Goal: Task Accomplishment & Management: Manage account settings

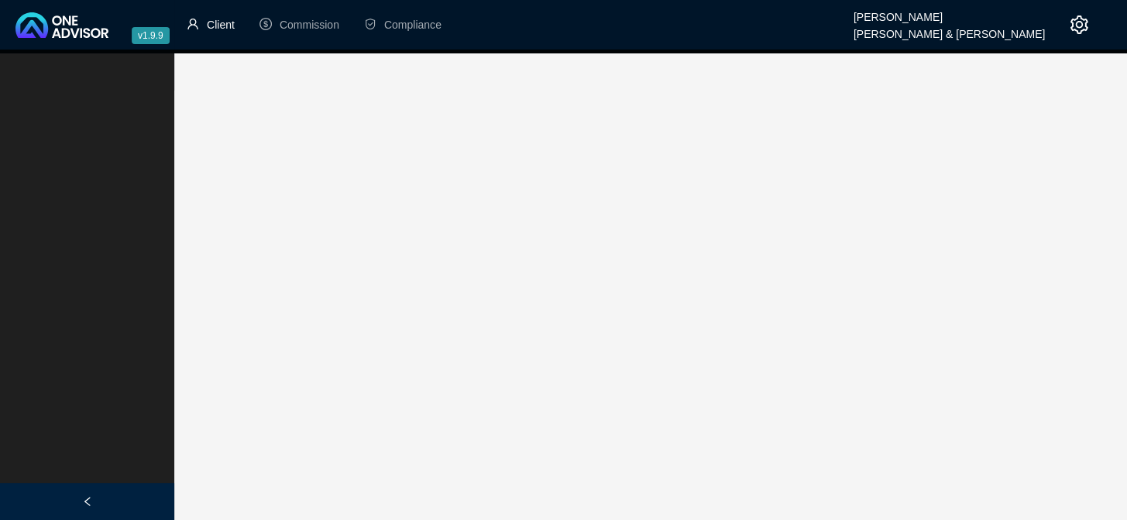
click at [220, 19] on span "Client" at bounding box center [221, 25] width 28 height 12
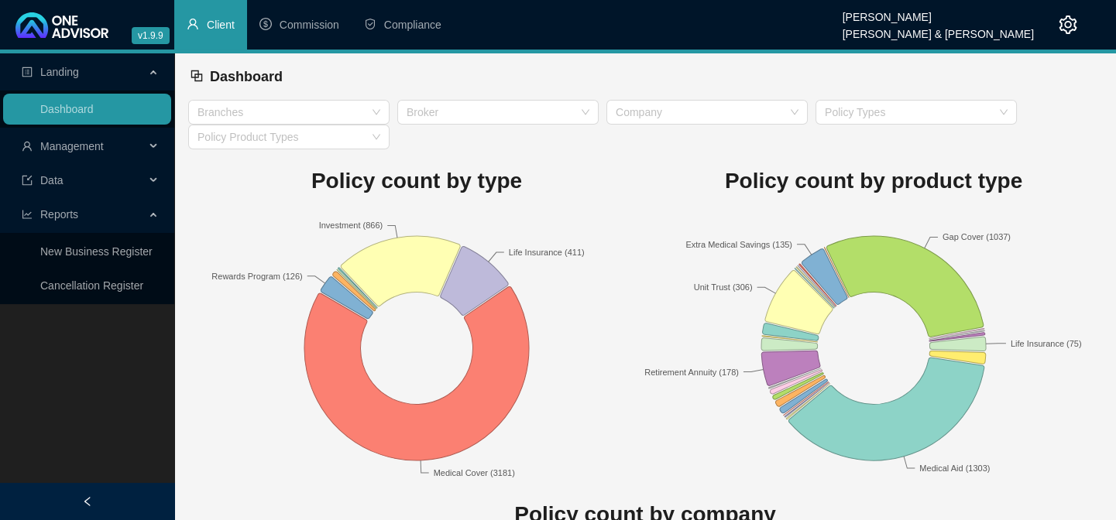
click at [99, 151] on span "Management" at bounding box center [71, 146] width 63 height 12
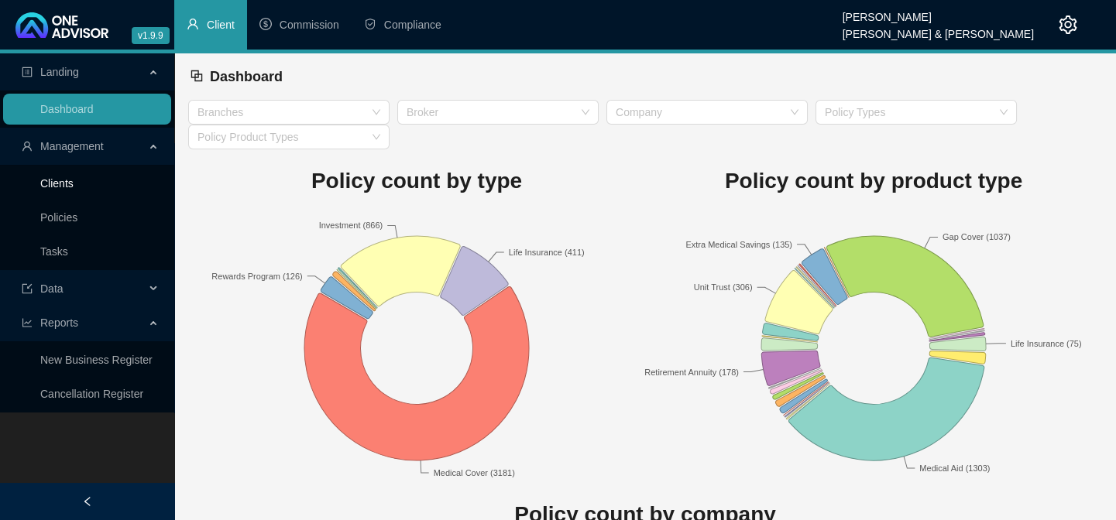
click at [70, 184] on link "Clients" at bounding box center [56, 183] width 33 height 12
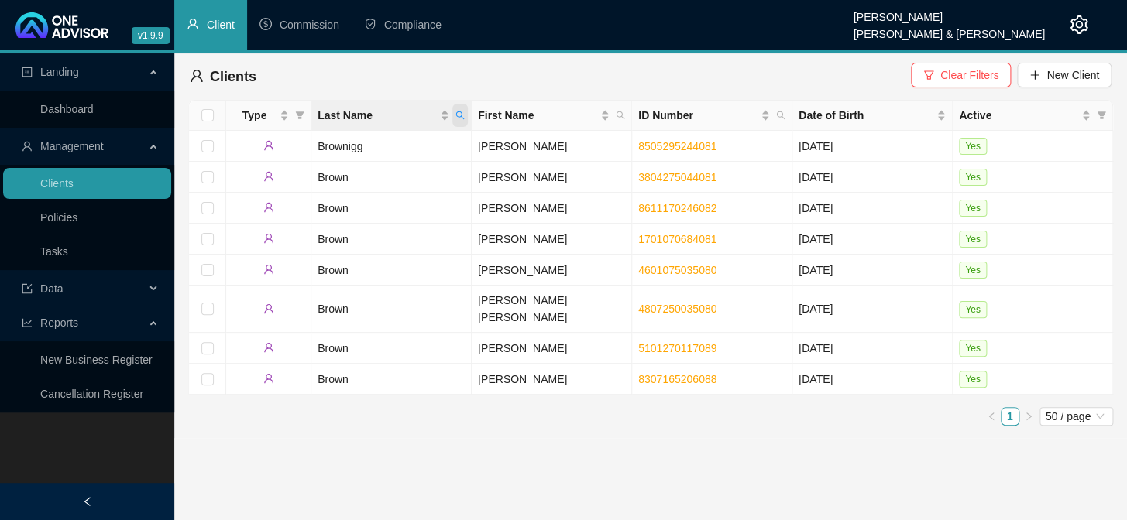
click at [462, 116] on icon "search" at bounding box center [459, 115] width 9 height 9
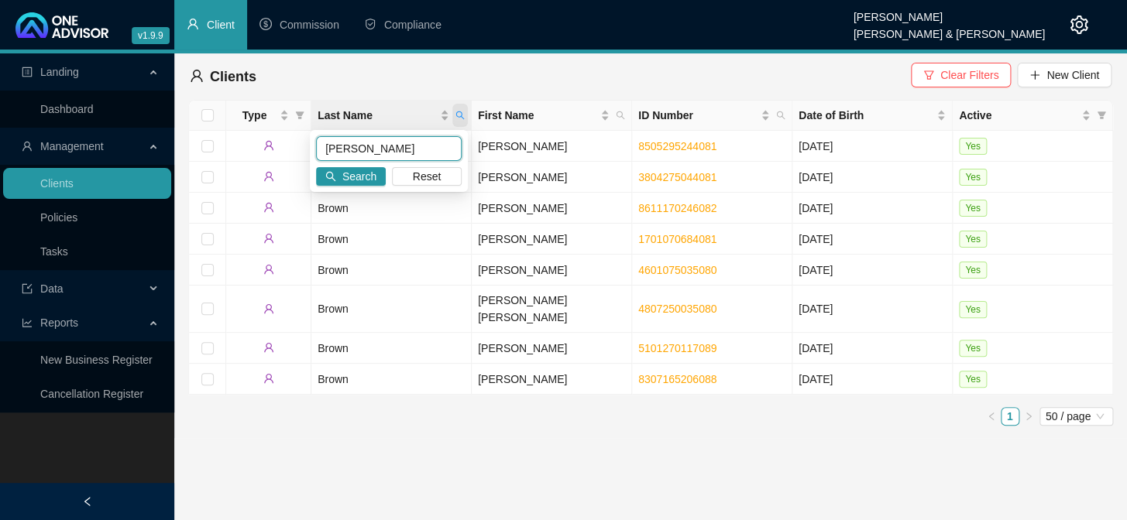
type input "[PERSON_NAME]"
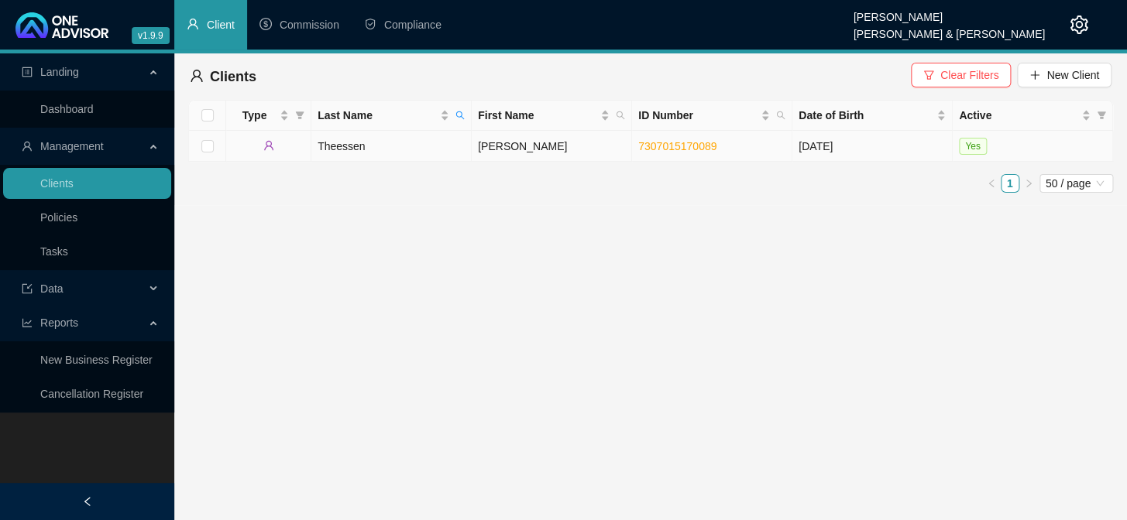
click at [341, 149] on td "Theessen" at bounding box center [391, 146] width 160 height 31
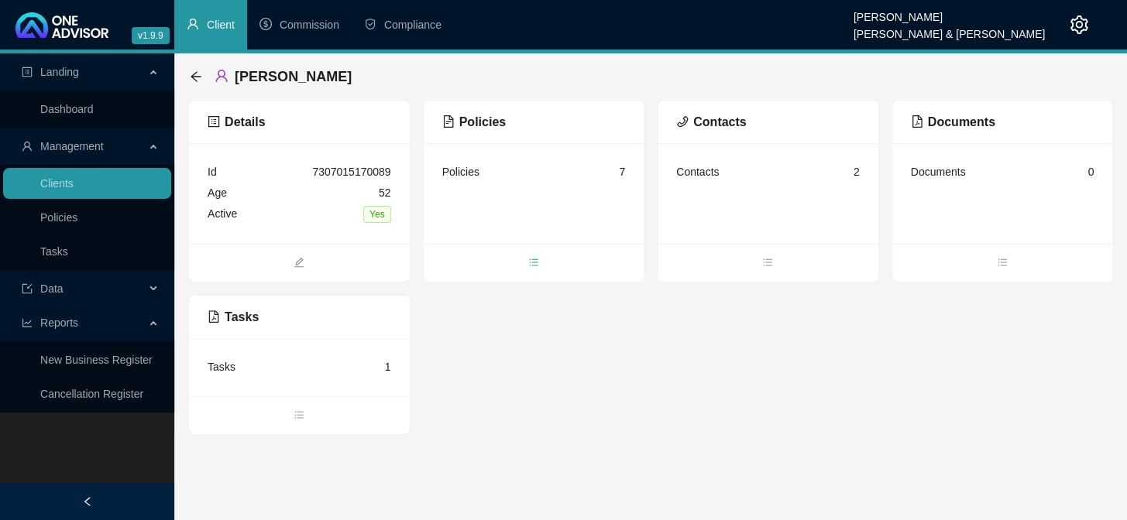
click at [537, 262] on icon "bars" at bounding box center [533, 262] width 11 height 11
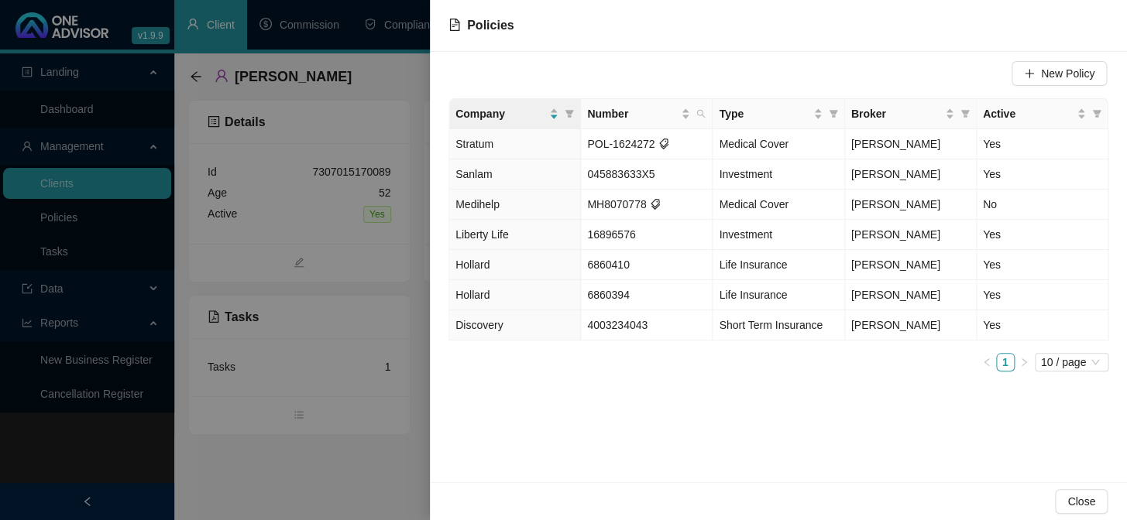
click at [256, 474] on div at bounding box center [563, 260] width 1127 height 520
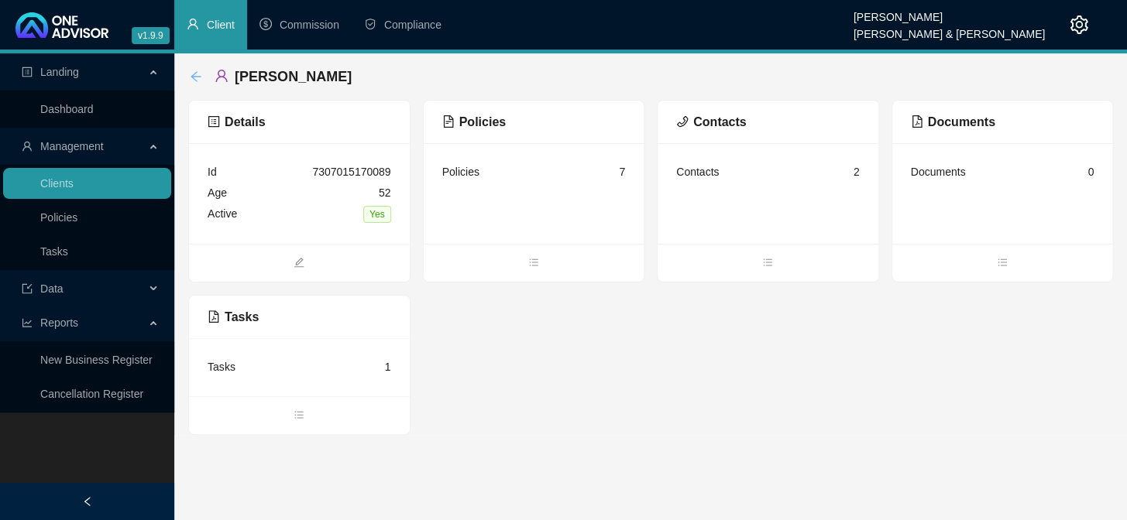
click at [195, 76] on icon "arrow-left" at bounding box center [196, 76] width 12 height 12
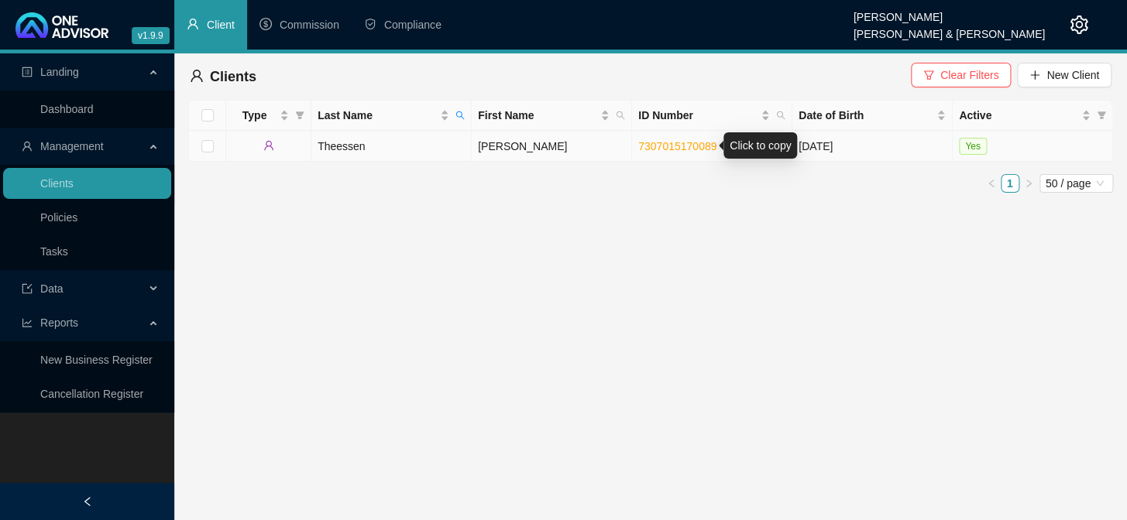
click at [665, 142] on link "7307015170089" at bounding box center [677, 146] width 78 height 12
click at [327, 141] on td "Theessen" at bounding box center [391, 146] width 160 height 31
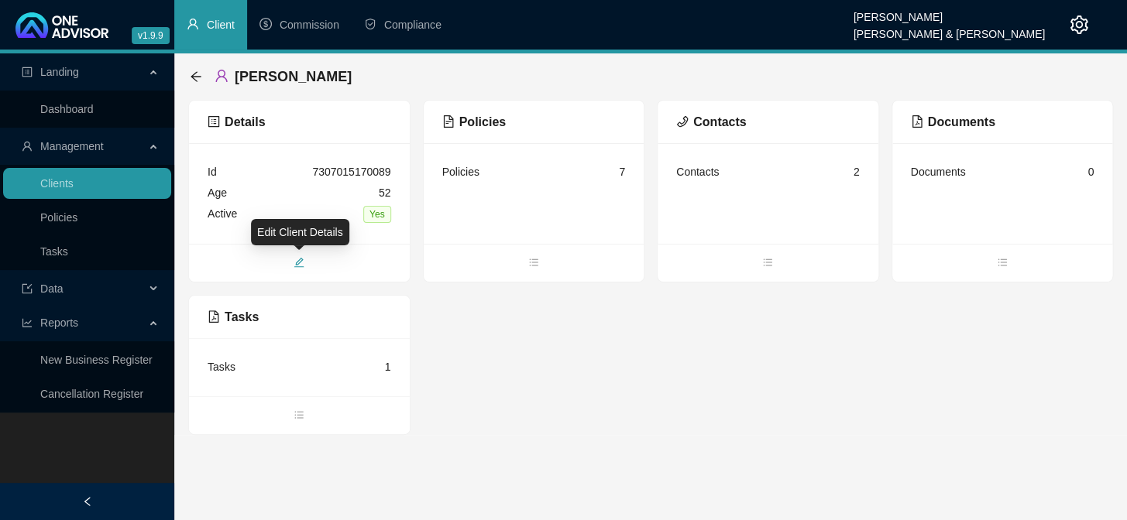
click at [297, 262] on icon "edit" at bounding box center [299, 263] width 10 height 10
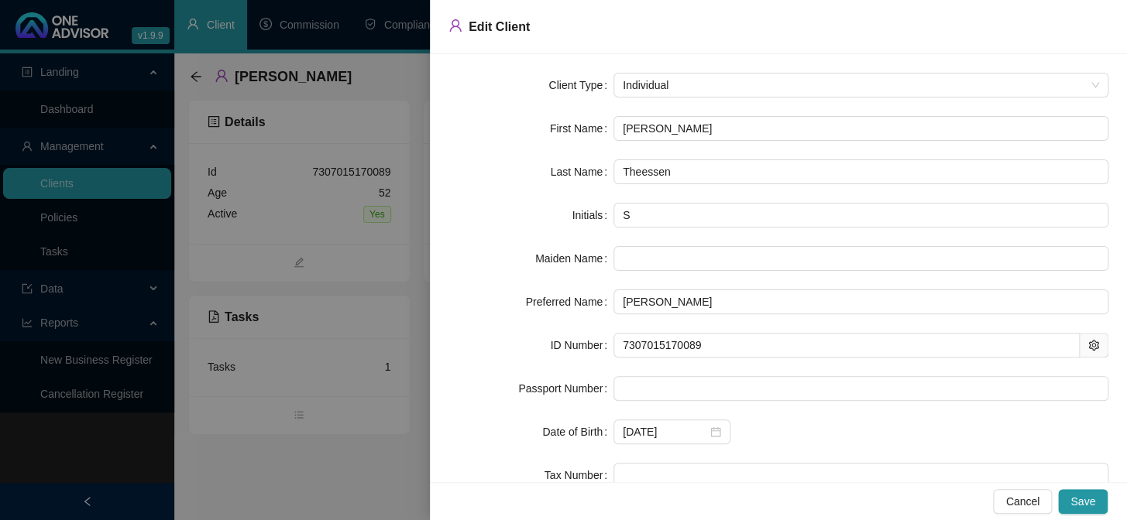
click at [201, 81] on div at bounding box center [563, 260] width 1127 height 520
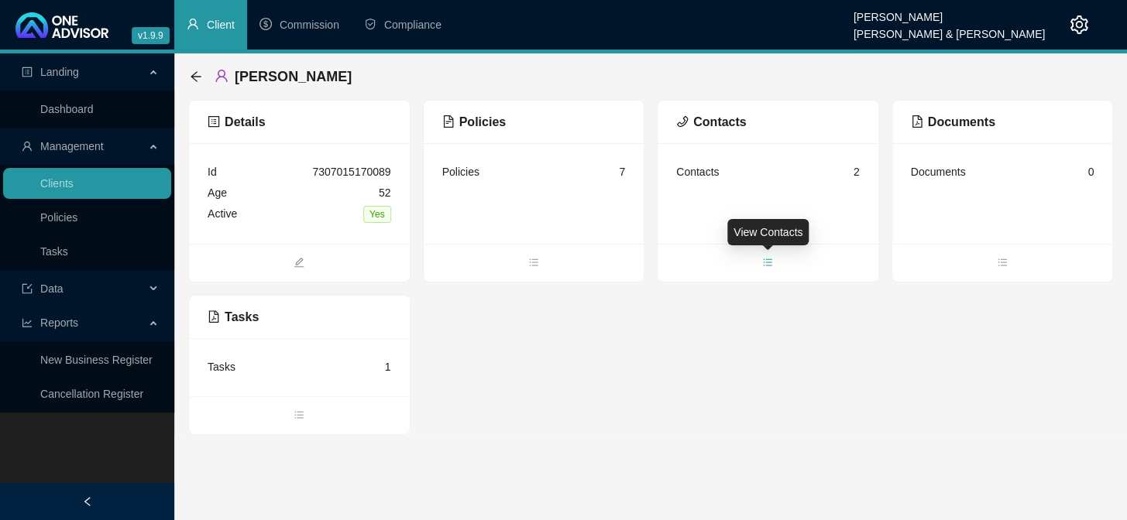
click at [767, 266] on icon "bars" at bounding box center [767, 262] width 11 height 11
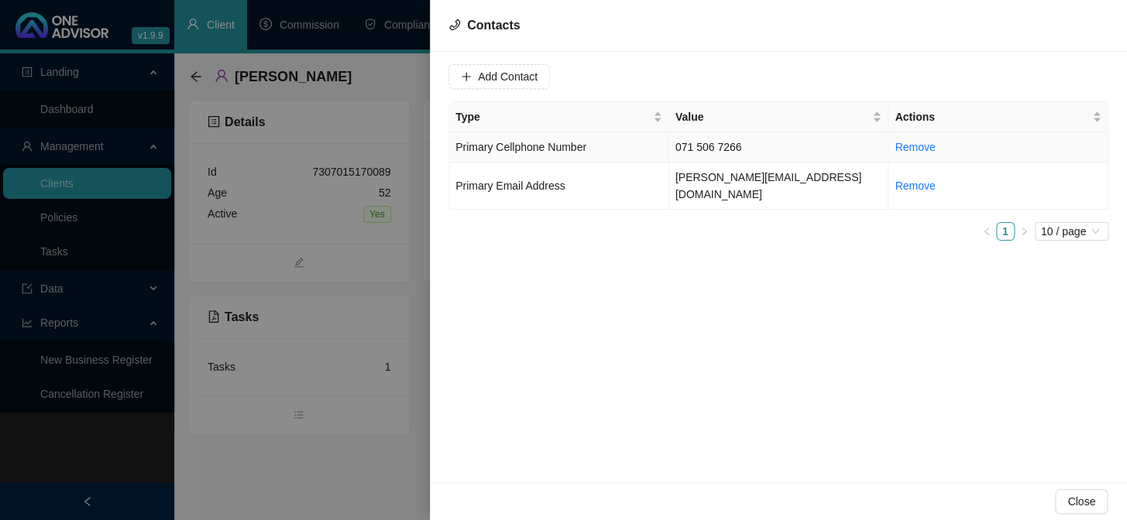
click at [705, 140] on td "071 506 7266" at bounding box center [779, 147] width 220 height 30
drag, startPoint x: 565, startPoint y: 75, endPoint x: 468, endPoint y: 74, distance: 97.6
click at [468, 74] on div "Value 071 506 7266" at bounding box center [544, 76] width 192 height 25
drag, startPoint x: 492, startPoint y: 187, endPoint x: 513, endPoint y: 166, distance: 30.1
click at [492, 187] on td "Primary Email Address" at bounding box center [559, 186] width 220 height 47
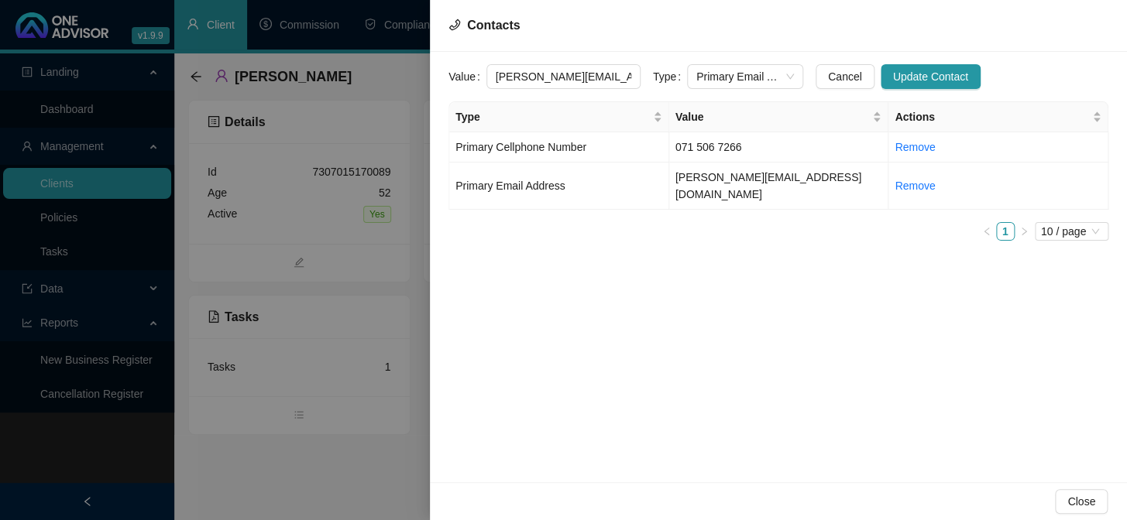
drag, startPoint x: 619, startPoint y: 81, endPoint x: 472, endPoint y: 78, distance: 147.1
click at [472, 78] on div "Value [PERSON_NAME][EMAIL_ADDRESS][DOMAIN_NAME]" at bounding box center [544, 76] width 192 height 25
click at [262, 454] on div at bounding box center [563, 260] width 1127 height 520
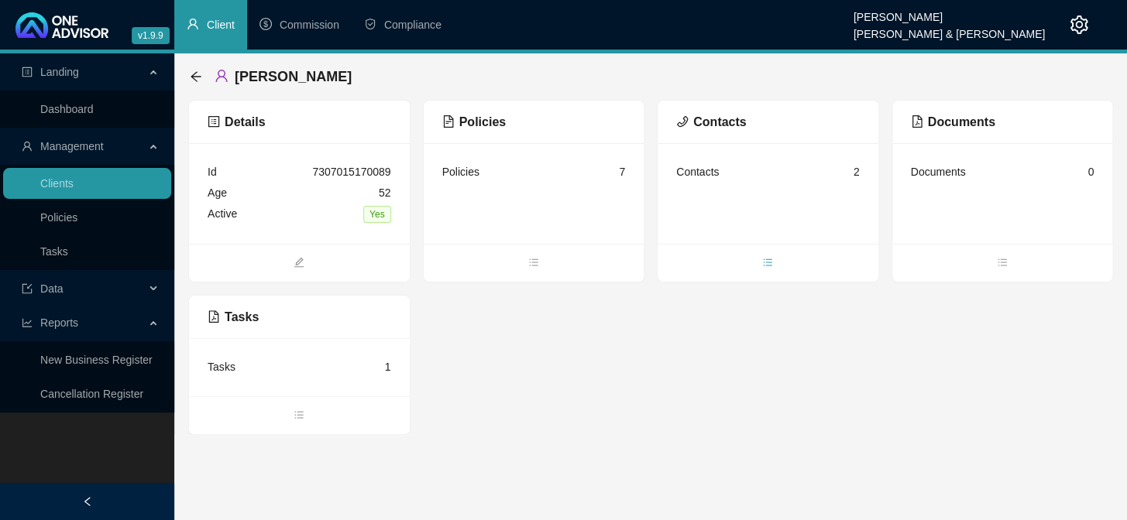
click at [767, 260] on icon "bars" at bounding box center [767, 262] width 11 height 11
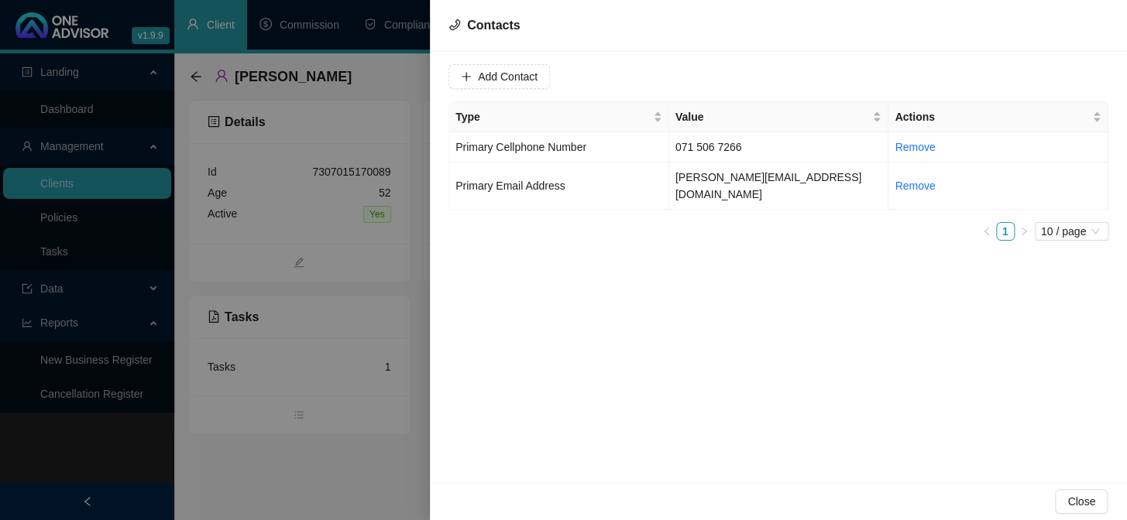
click at [286, 479] on div at bounding box center [563, 260] width 1127 height 520
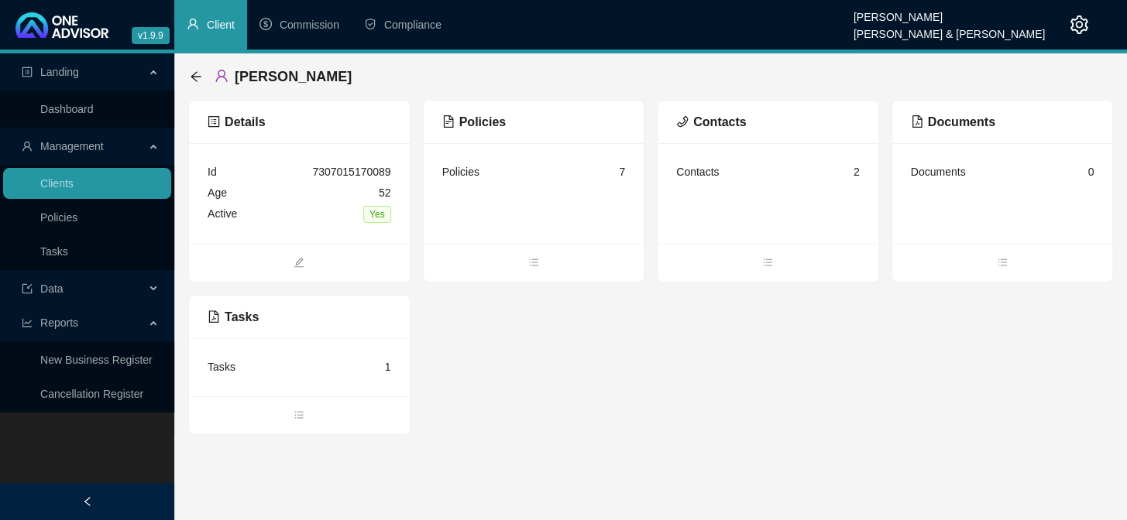
click at [187, 75] on div "[PERSON_NAME] Details Id 7307015170089 Age [DEMOGRAPHIC_DATA] Active Yes Polici…" at bounding box center [650, 244] width 952 height 382
click at [196, 77] on icon "arrow-left" at bounding box center [196, 76] width 12 height 12
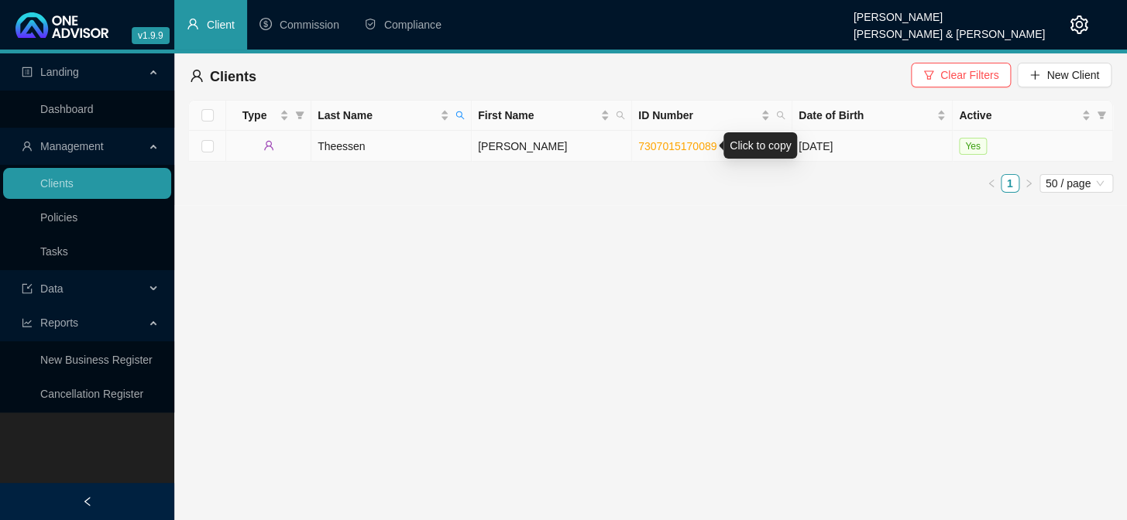
click at [665, 144] on link "7307015170089" at bounding box center [677, 146] width 78 height 12
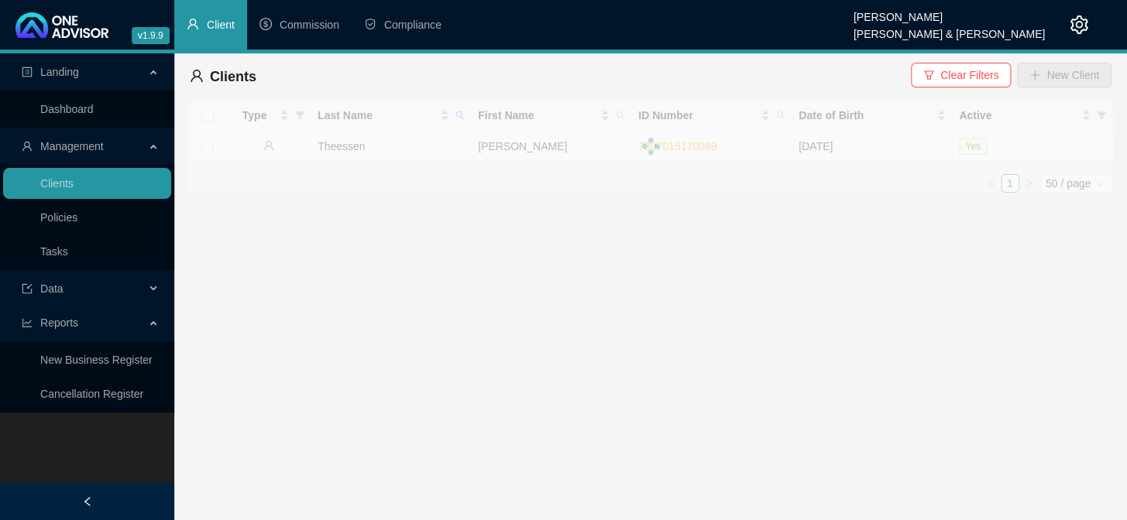
click at [957, 352] on main "Landing Dashboard Management Clients Policies Tasks Data Reports New Business R…" at bounding box center [563, 286] width 1127 height 467
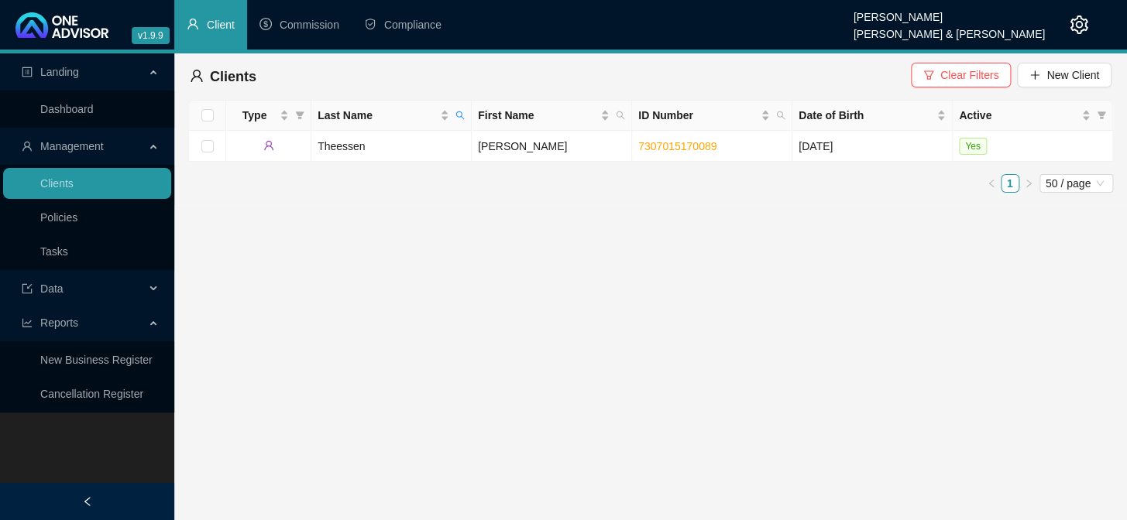
click at [563, 496] on main "Landing Dashboard Management Clients Policies Tasks Data Reports New Business R…" at bounding box center [563, 286] width 1127 height 467
click at [68, 251] on link "Tasks" at bounding box center [54, 251] width 28 height 12
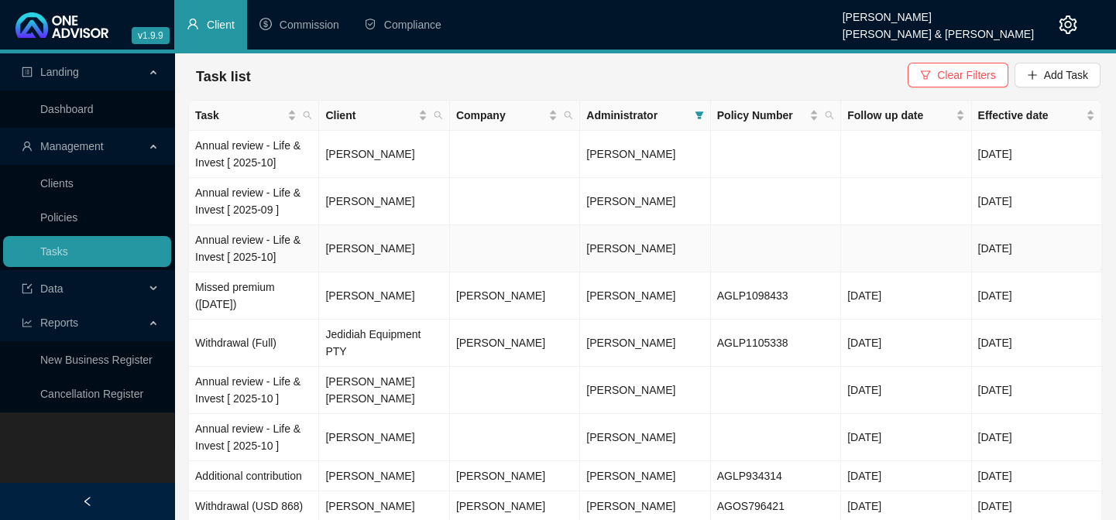
click at [252, 240] on td "Annual review - Life & Invest [ 2025-10]" at bounding box center [254, 248] width 130 height 47
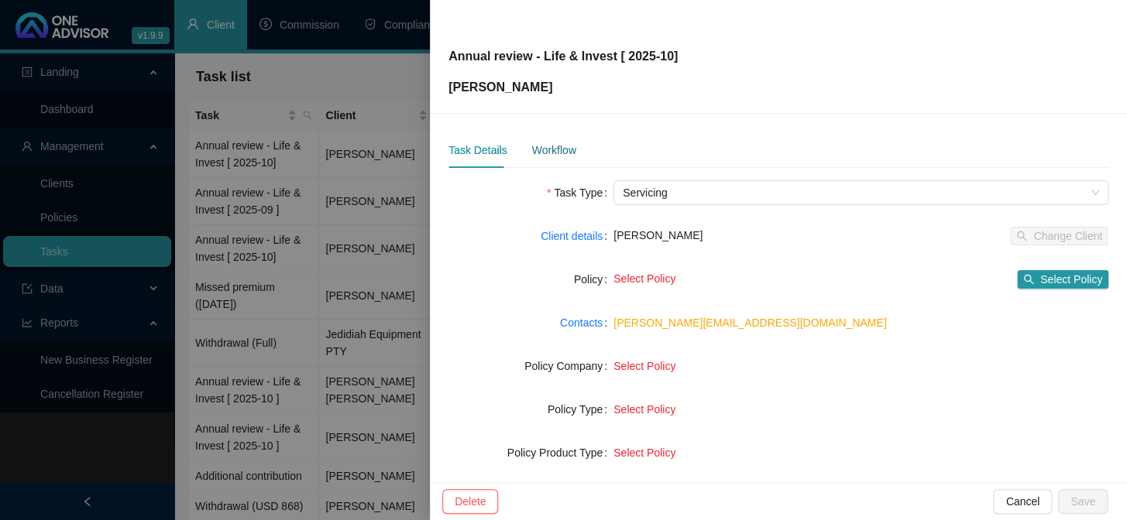
click at [555, 152] on div "Workflow" at bounding box center [553, 150] width 44 height 17
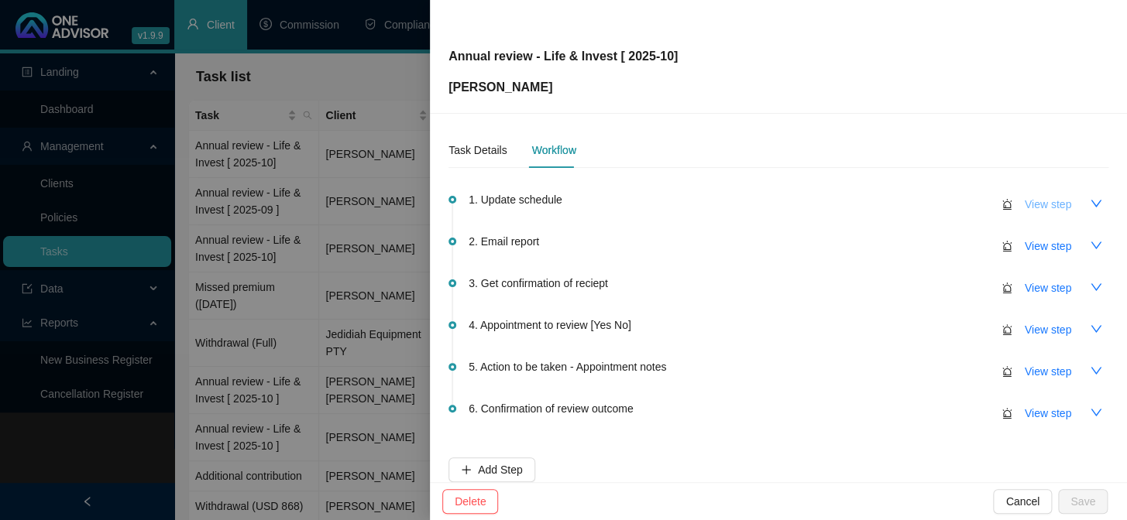
click at [1045, 209] on span "View step" at bounding box center [1047, 204] width 46 height 17
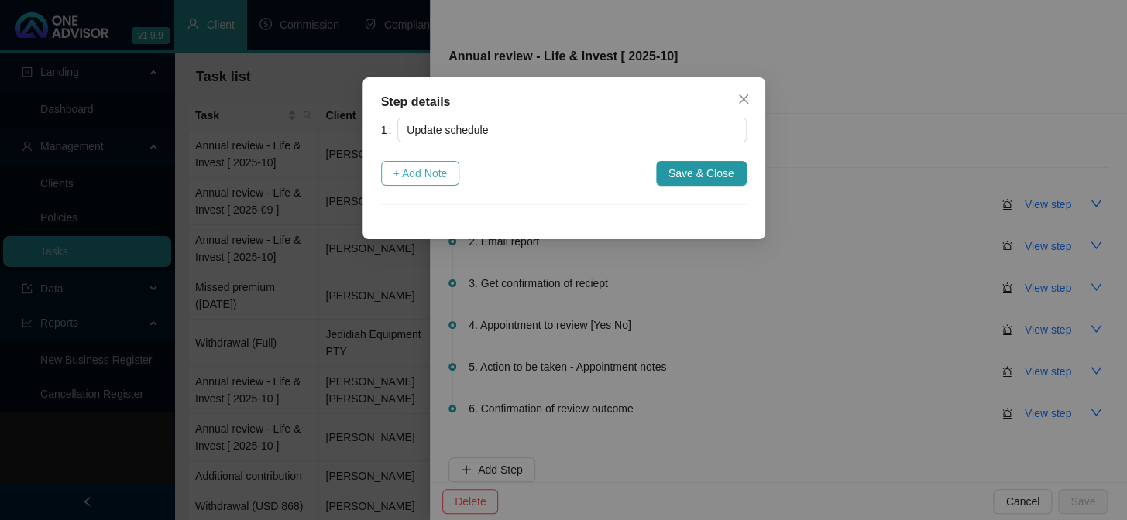
click at [398, 168] on span "+ Add Note" at bounding box center [420, 173] width 54 height 17
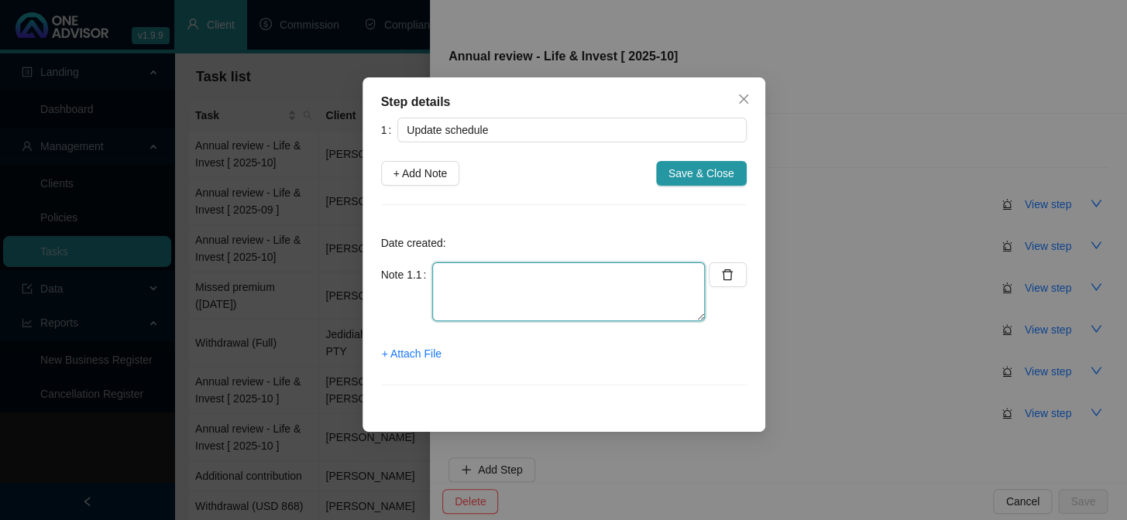
click at [457, 283] on textarea at bounding box center [568, 291] width 273 height 59
type textarea "Invest Updated"
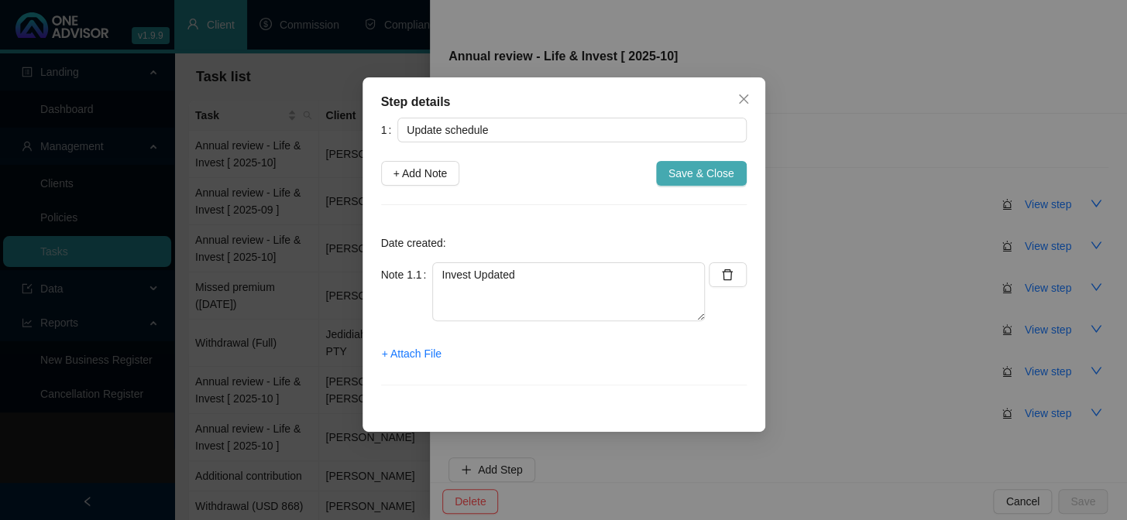
click at [708, 175] on span "Save & Close" at bounding box center [701, 173] width 66 height 17
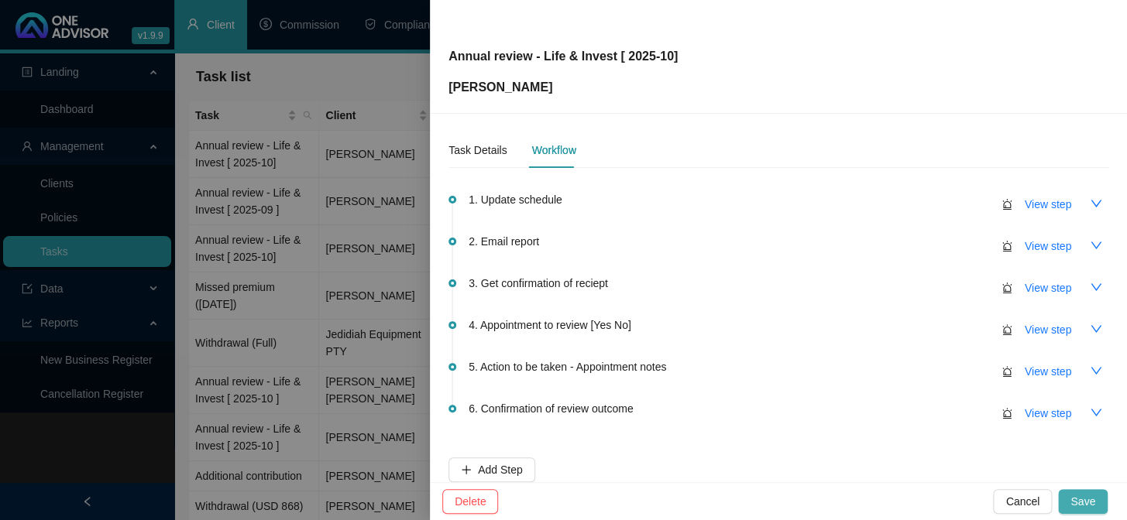
click at [1085, 496] on span "Save" at bounding box center [1082, 501] width 25 height 17
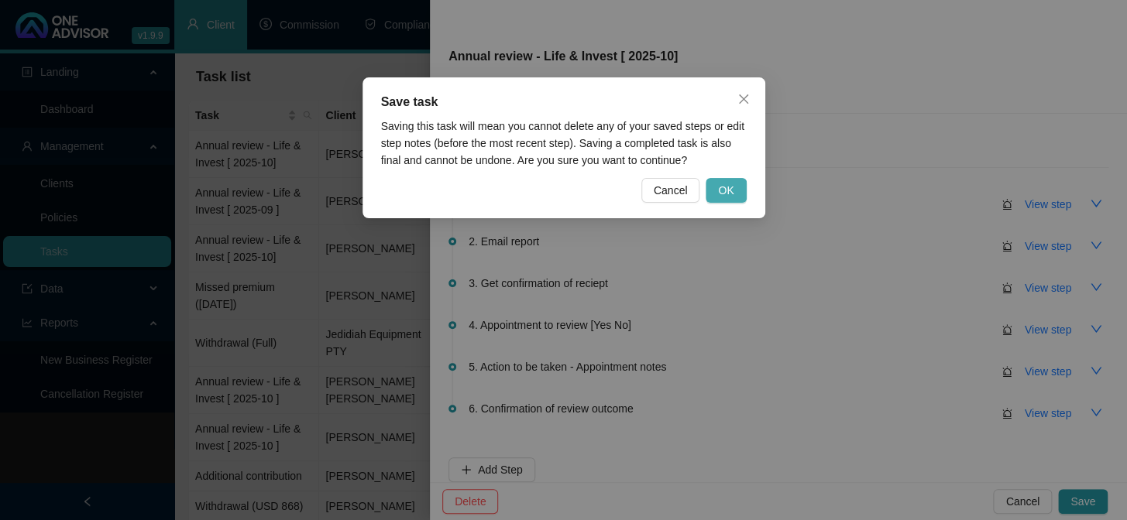
click at [722, 186] on span "OK" at bounding box center [725, 190] width 15 height 17
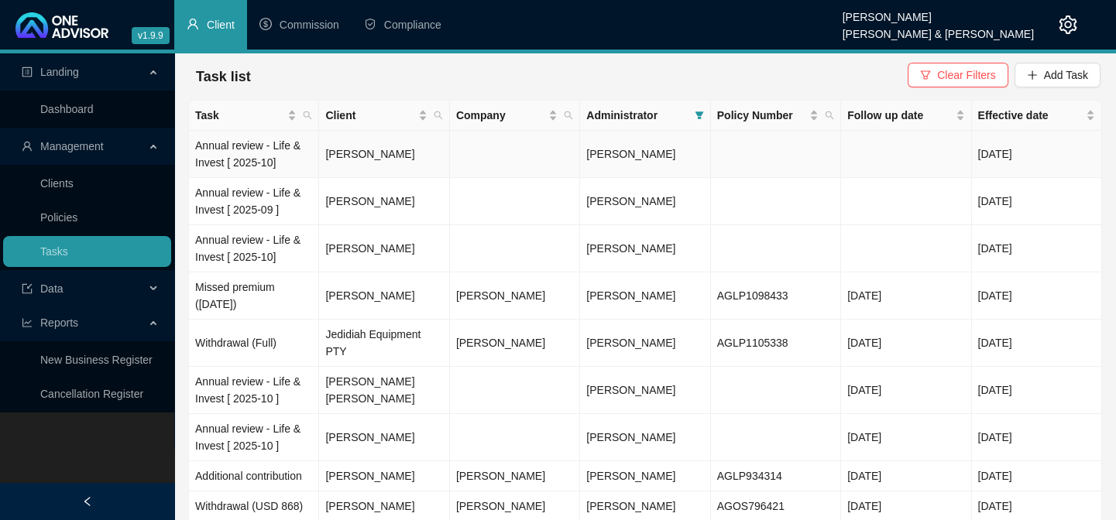
click at [232, 155] on td "Annual review - Life & Invest [ 2025-10]" at bounding box center [254, 154] width 130 height 47
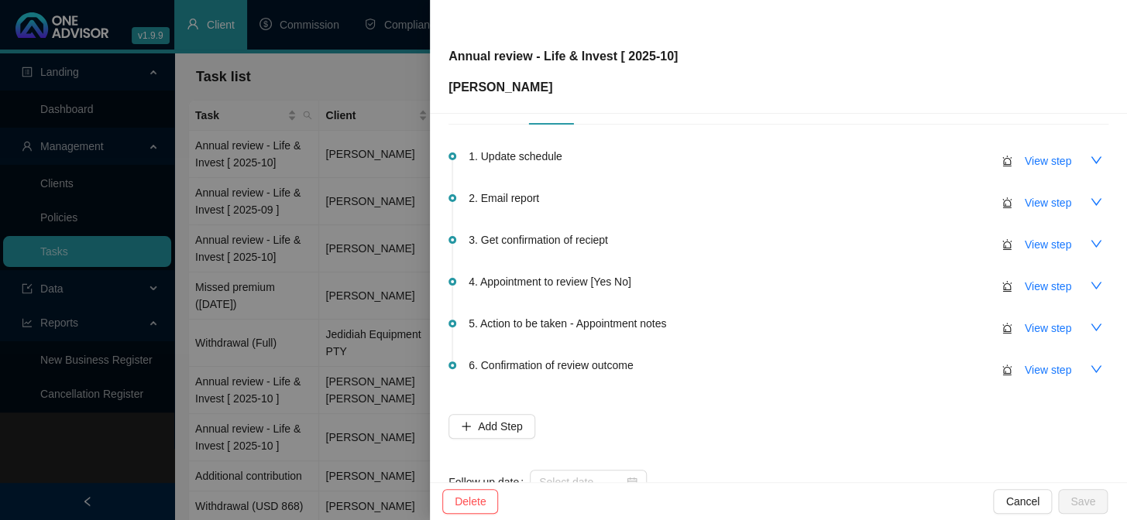
scroll to position [91, 0]
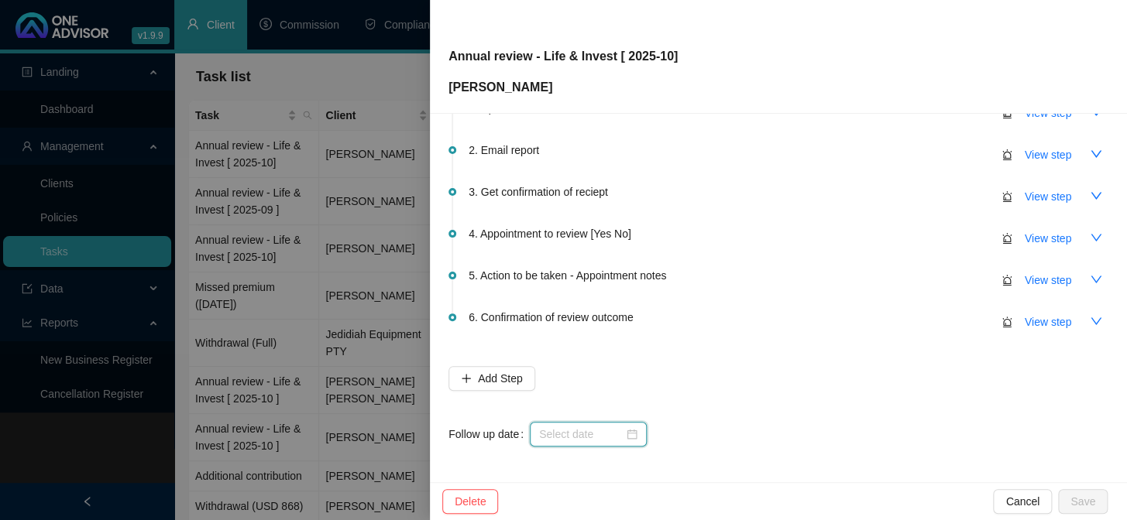
click at [568, 426] on input at bounding box center [581, 434] width 84 height 17
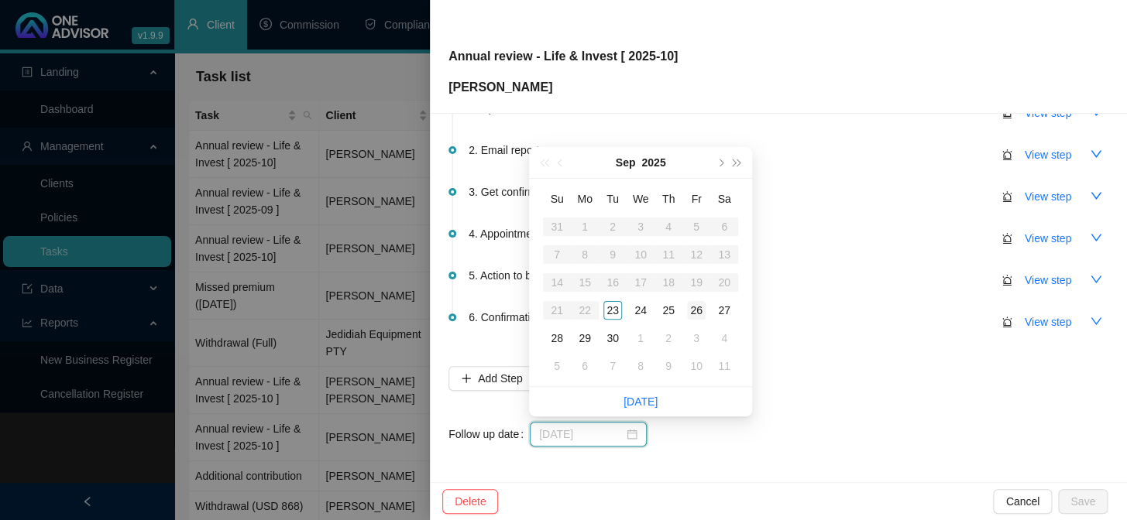
type input "[DATE]"
click at [696, 310] on div "26" at bounding box center [696, 310] width 19 height 19
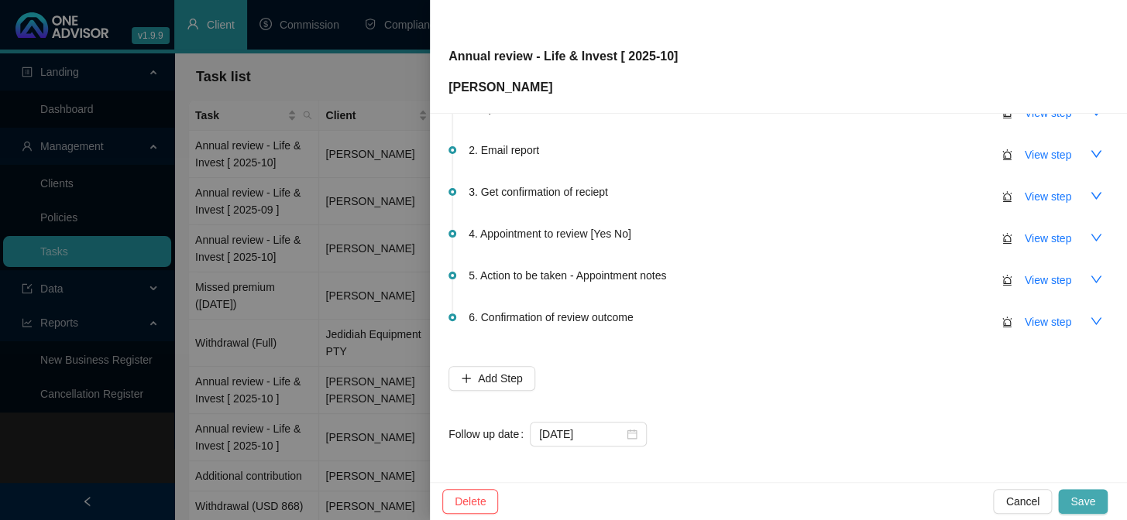
click at [1086, 503] on span "Save" at bounding box center [1082, 501] width 25 height 17
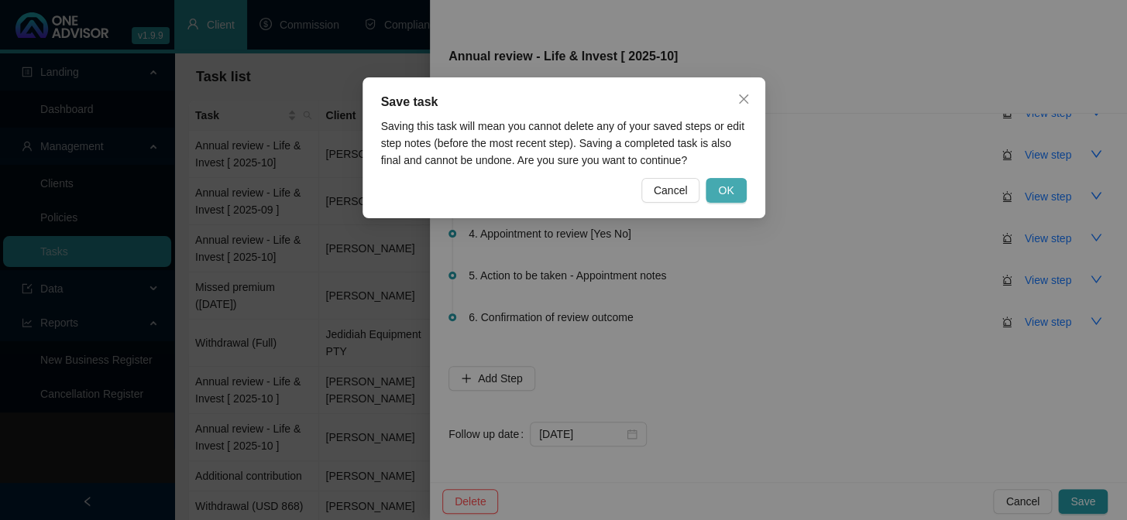
click at [724, 182] on span "OK" at bounding box center [725, 190] width 15 height 17
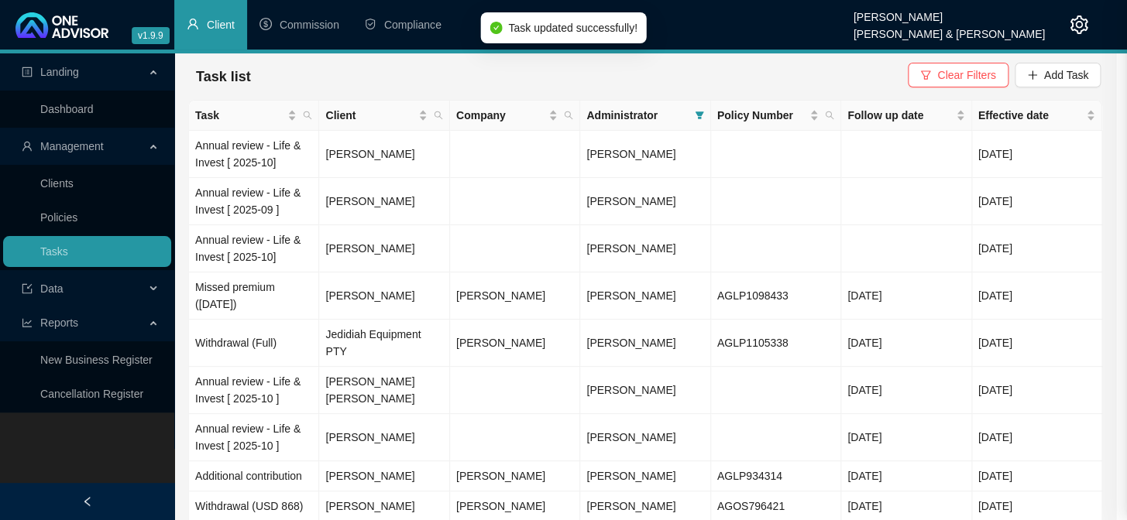
scroll to position [0, 0]
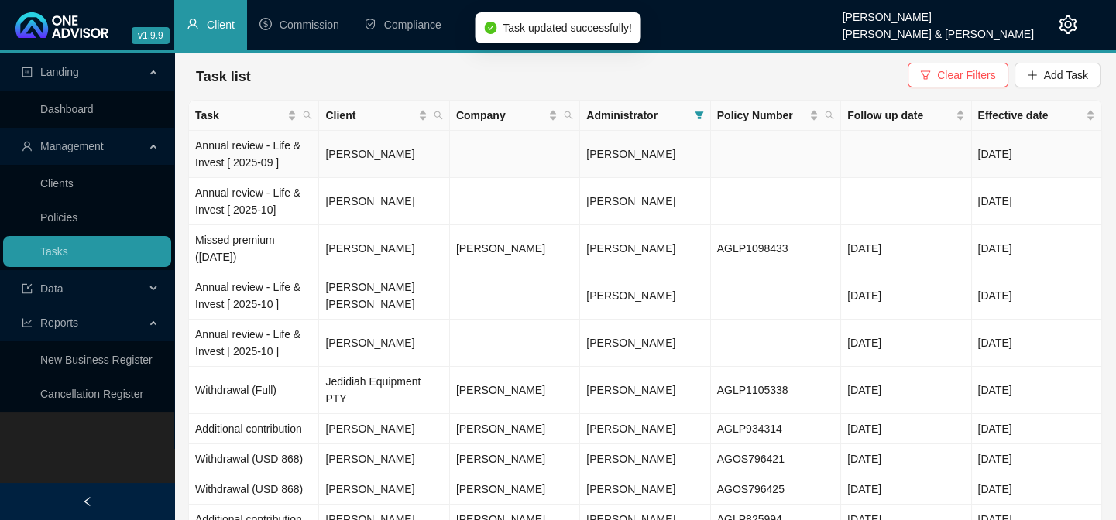
click at [249, 150] on td "Annual review - Life & Invest [ 2025-09 ]" at bounding box center [254, 154] width 130 height 47
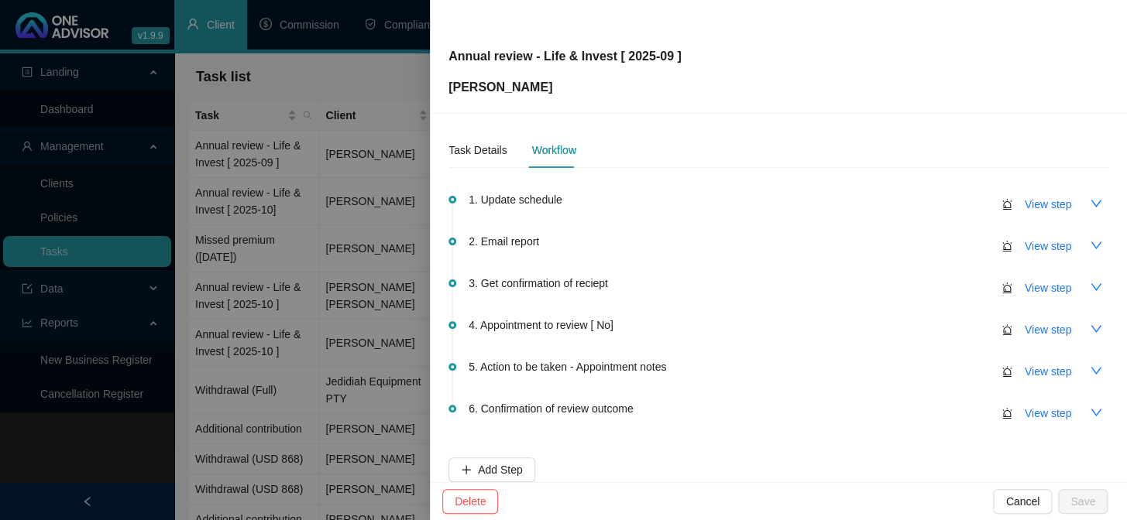
click at [257, 194] on div at bounding box center [563, 260] width 1127 height 520
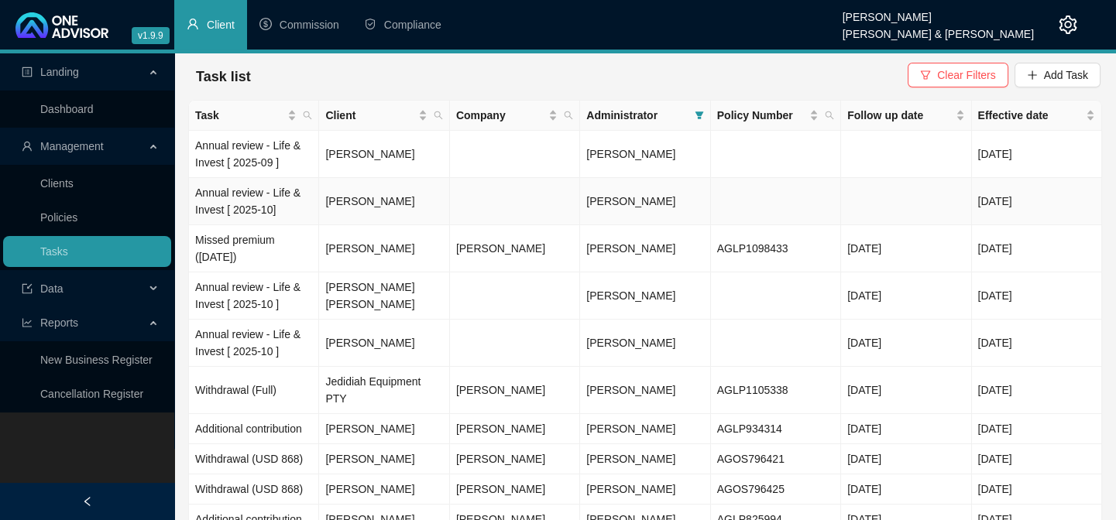
click at [257, 194] on td "Annual review - Life & Invest [ 2025-10]" at bounding box center [254, 201] width 130 height 47
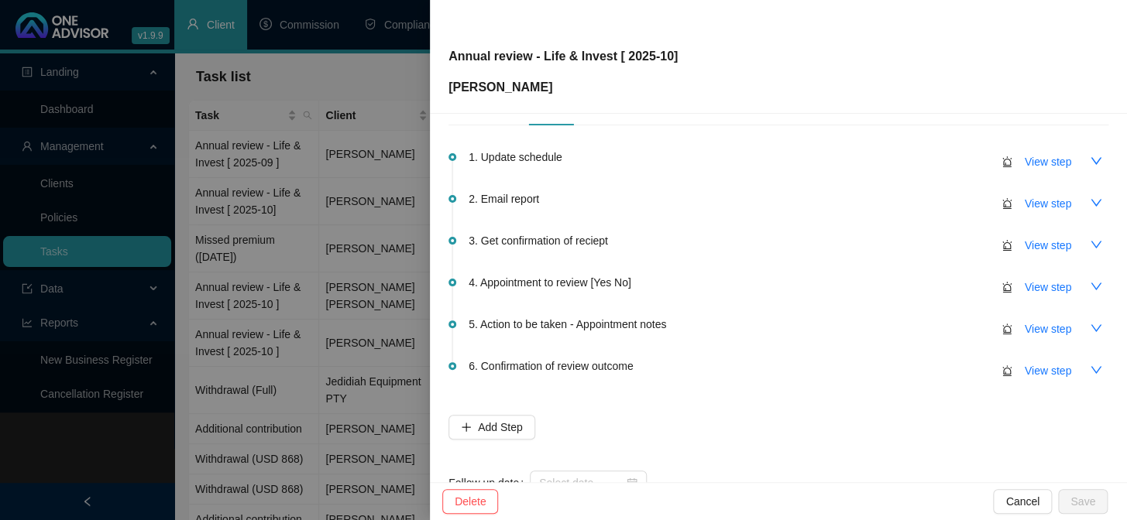
scroll to position [91, 0]
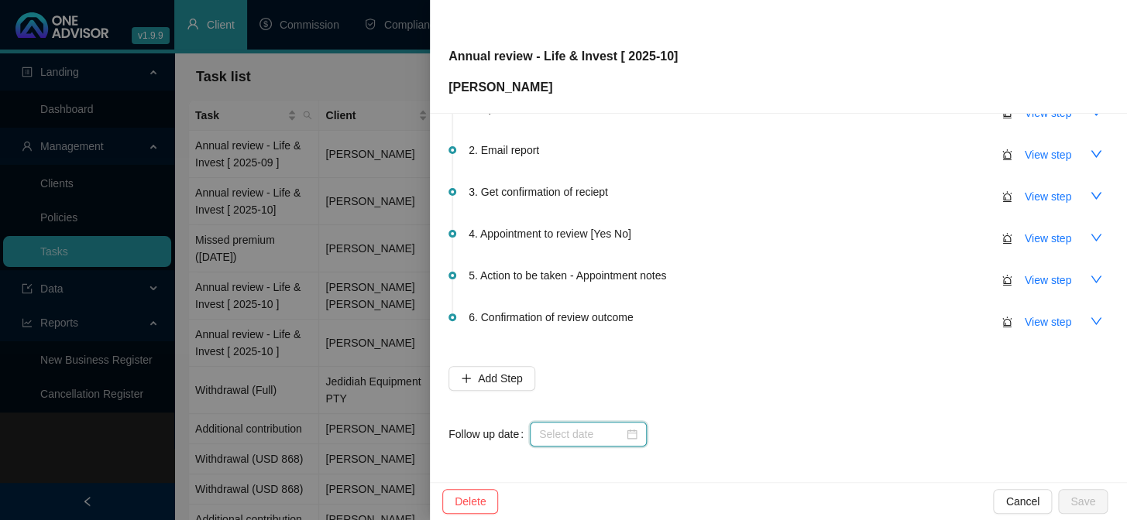
click at [578, 426] on input at bounding box center [581, 434] width 84 height 17
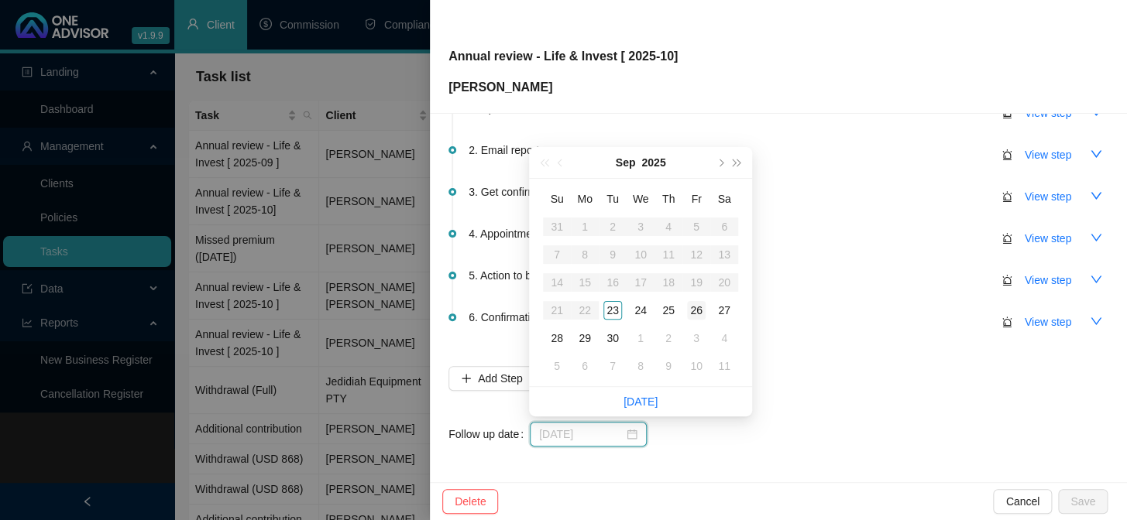
type input "[DATE]"
click at [703, 308] on div "26" at bounding box center [696, 310] width 19 height 19
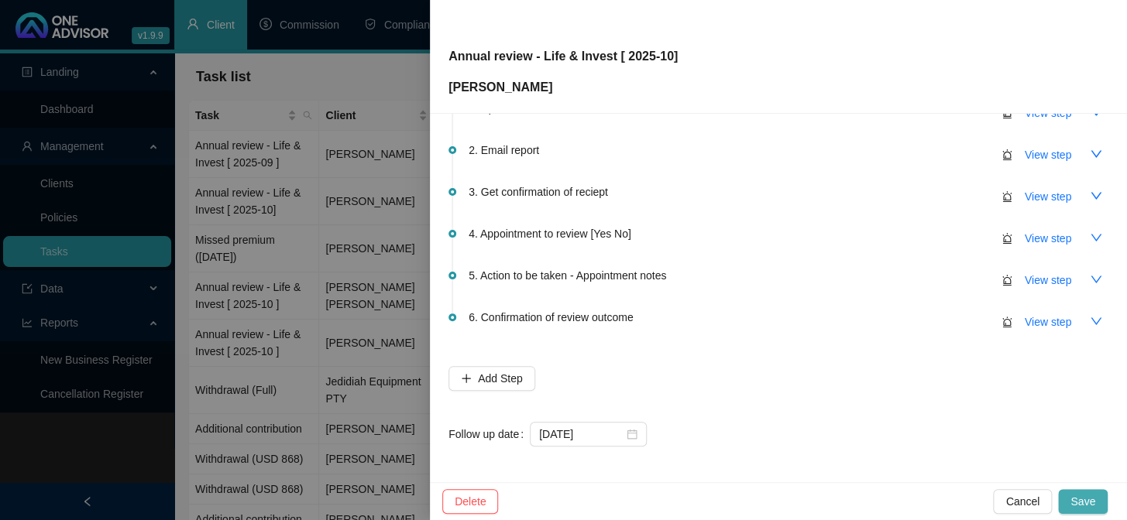
click at [1095, 496] on button "Save" at bounding box center [1083, 501] width 50 height 25
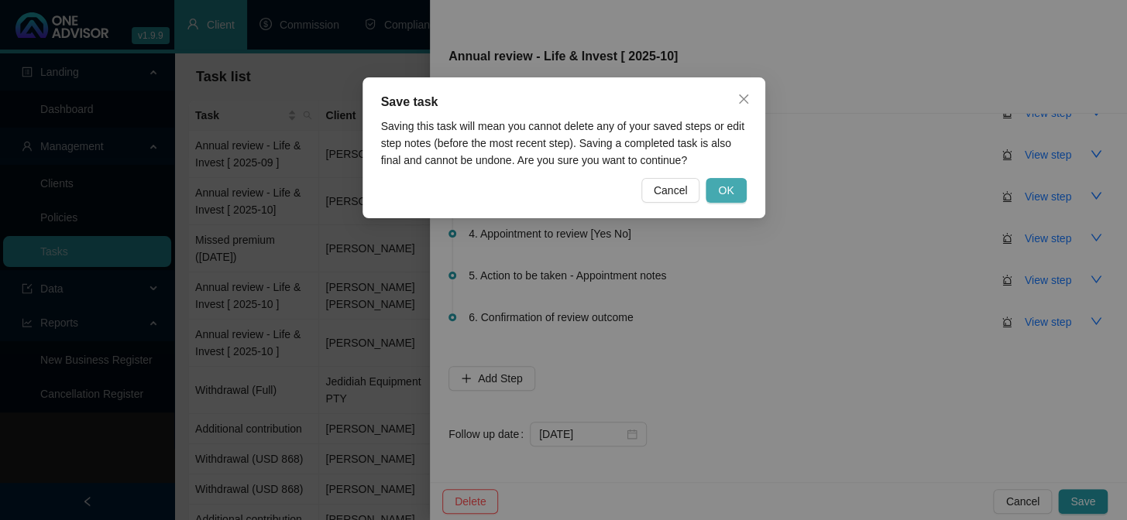
click at [722, 187] on span "OK" at bounding box center [725, 190] width 15 height 17
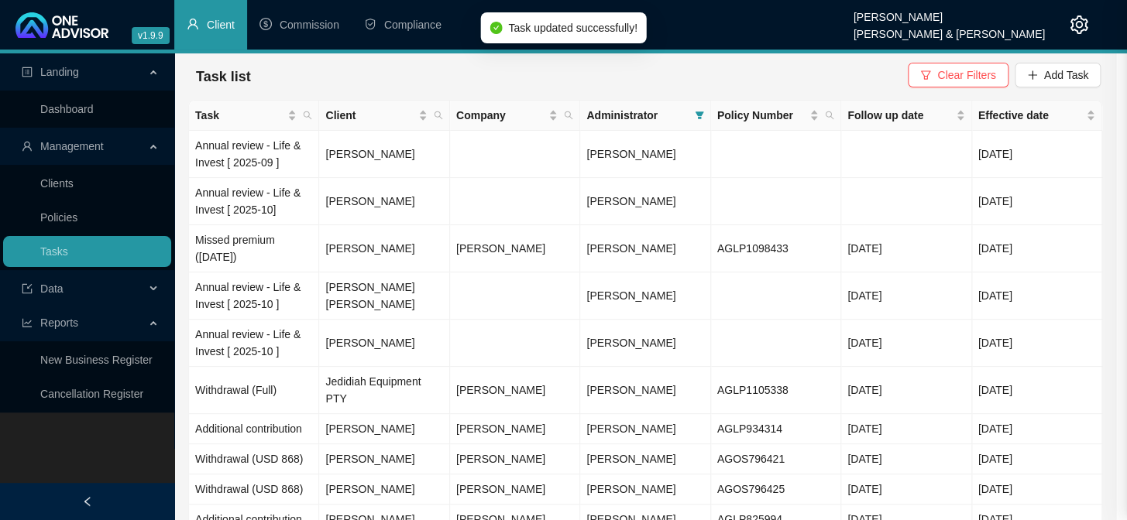
scroll to position [0, 0]
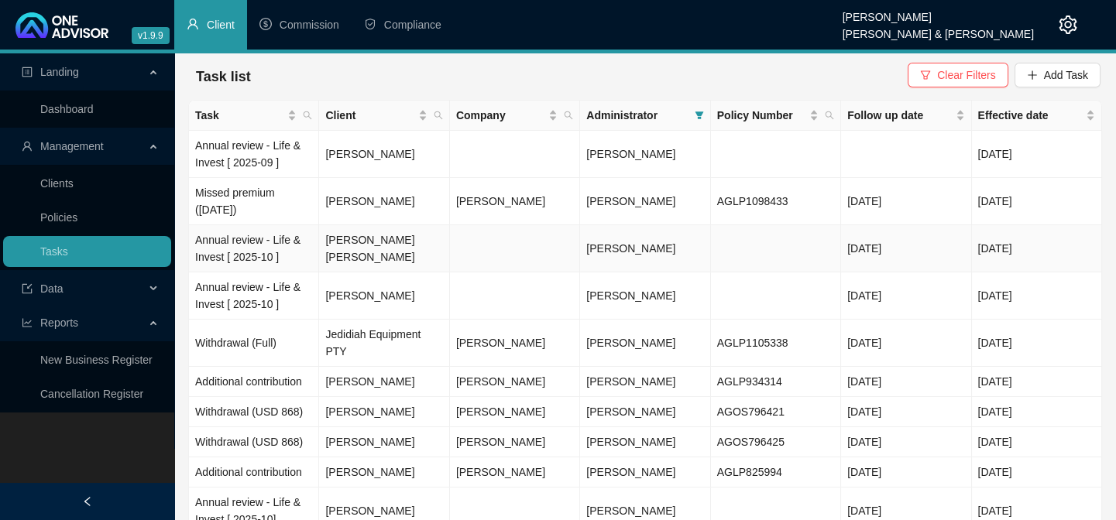
click at [240, 256] on td "Annual review - Life & Invest [ 2025-10 ]" at bounding box center [254, 248] width 130 height 47
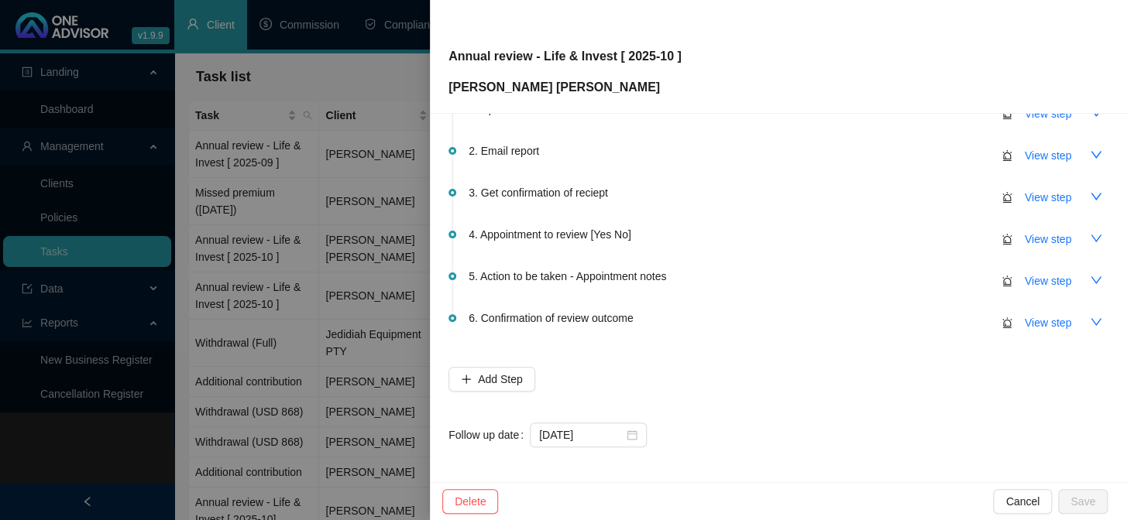
scroll to position [91, 0]
click at [604, 430] on input "[DATE]" at bounding box center [581, 434] width 84 height 17
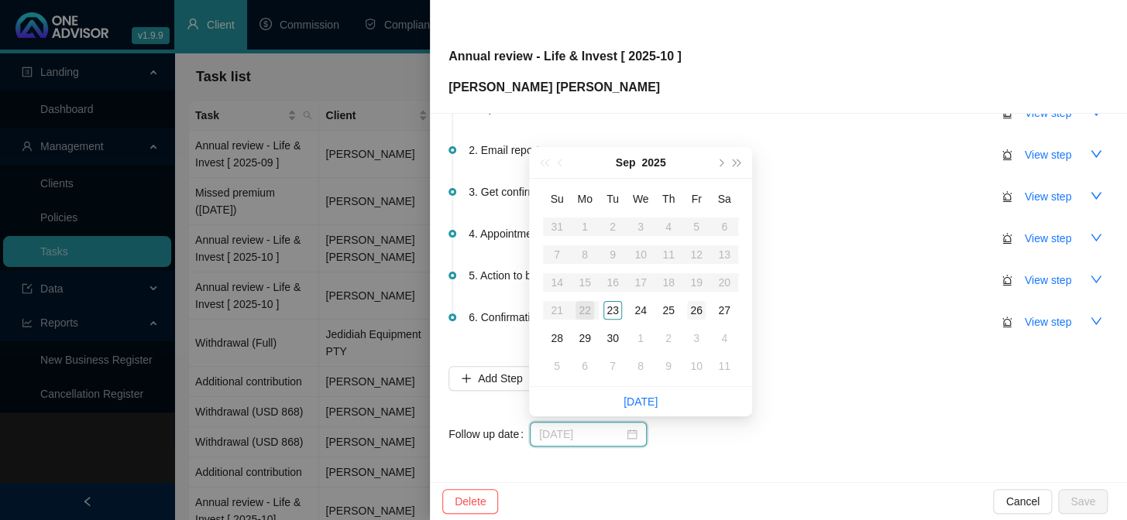
type input "[DATE]"
click at [694, 313] on div "26" at bounding box center [696, 310] width 19 height 19
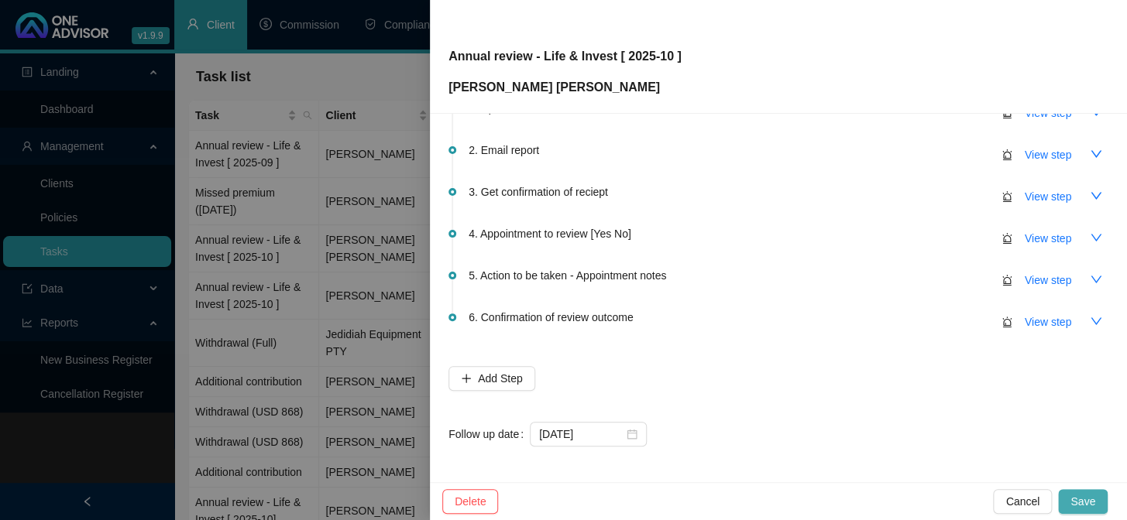
click at [1089, 498] on span "Save" at bounding box center [1082, 501] width 25 height 17
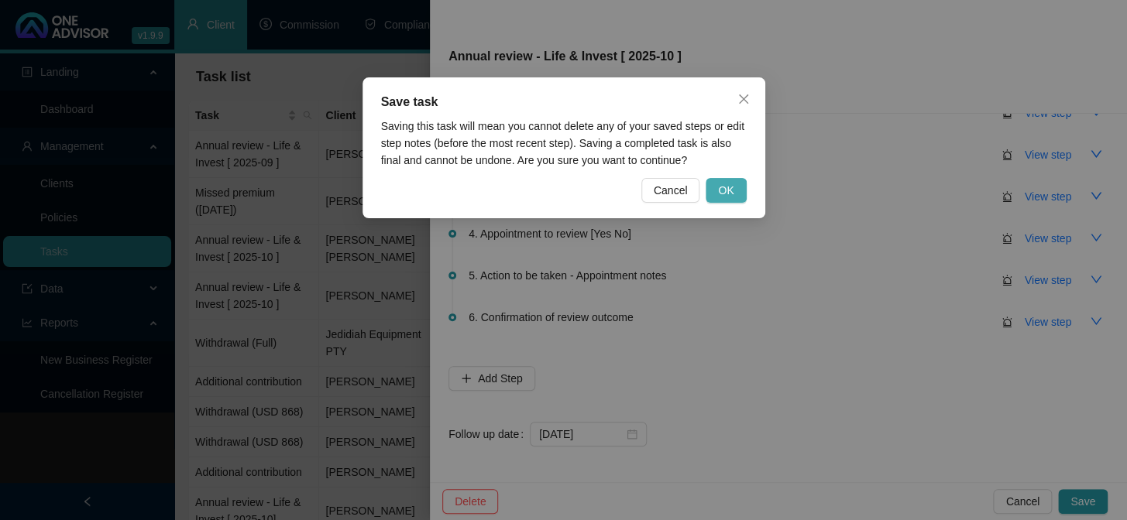
click at [730, 197] on span "OK" at bounding box center [725, 190] width 15 height 17
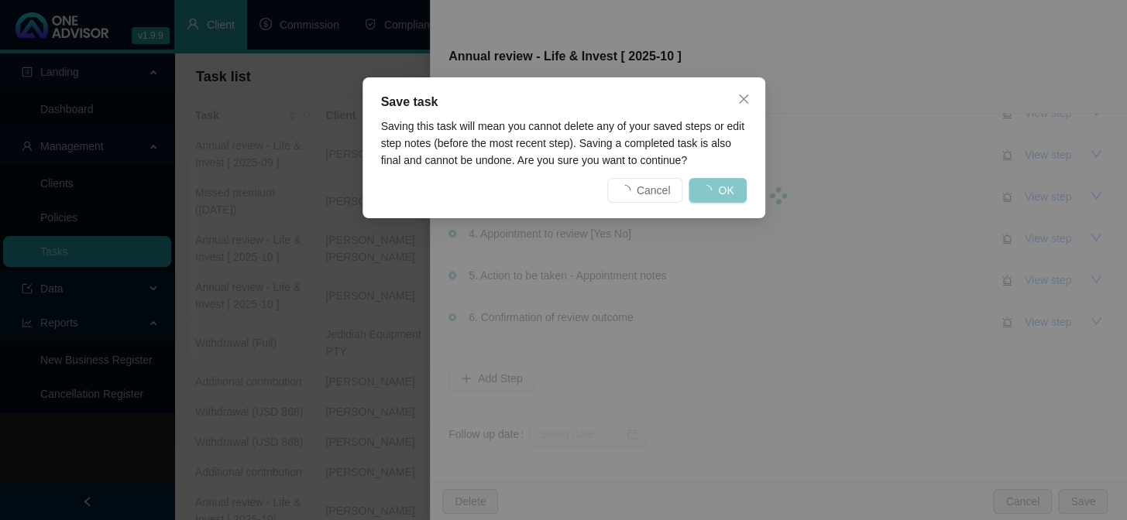
scroll to position [0, 0]
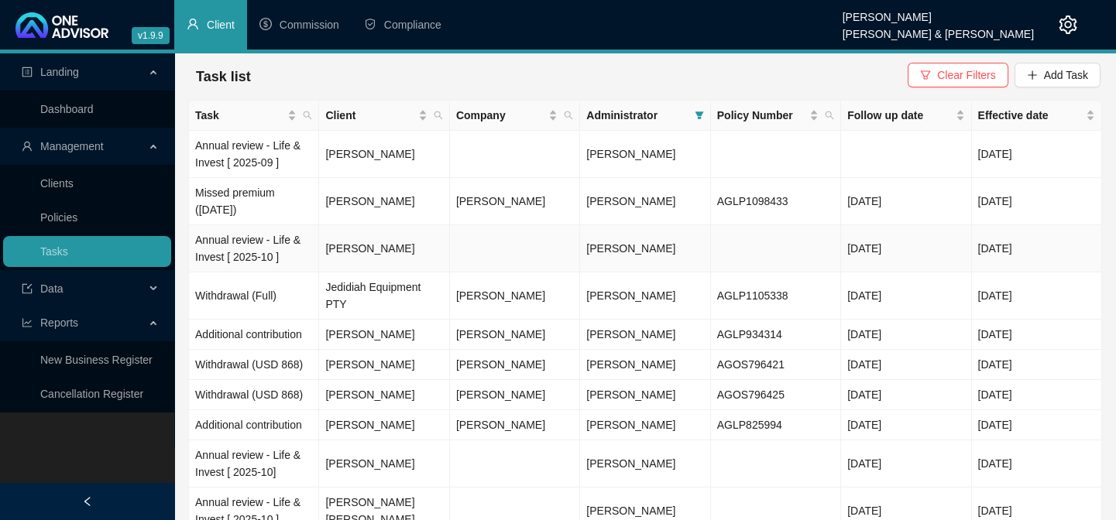
click at [256, 238] on td "Annual review - Life & Invest [ 2025-10 ]" at bounding box center [254, 248] width 130 height 47
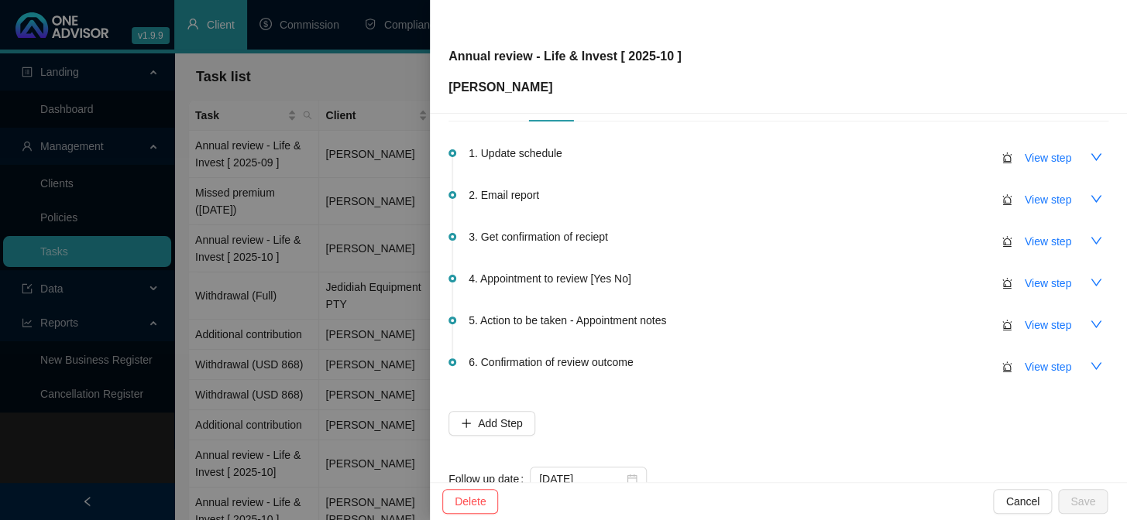
scroll to position [91, 0]
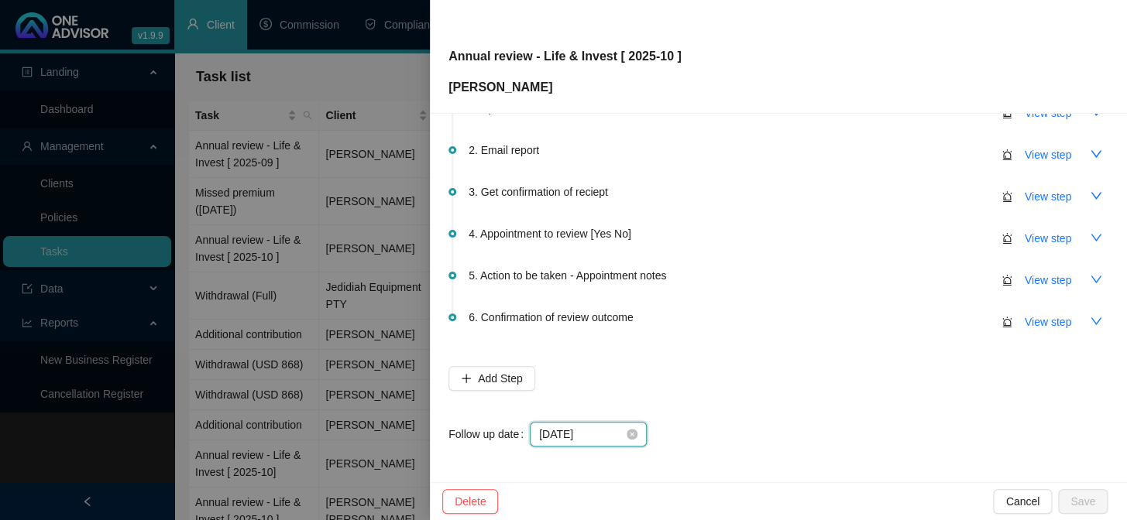
click at [565, 429] on input "[DATE]" at bounding box center [581, 434] width 84 height 17
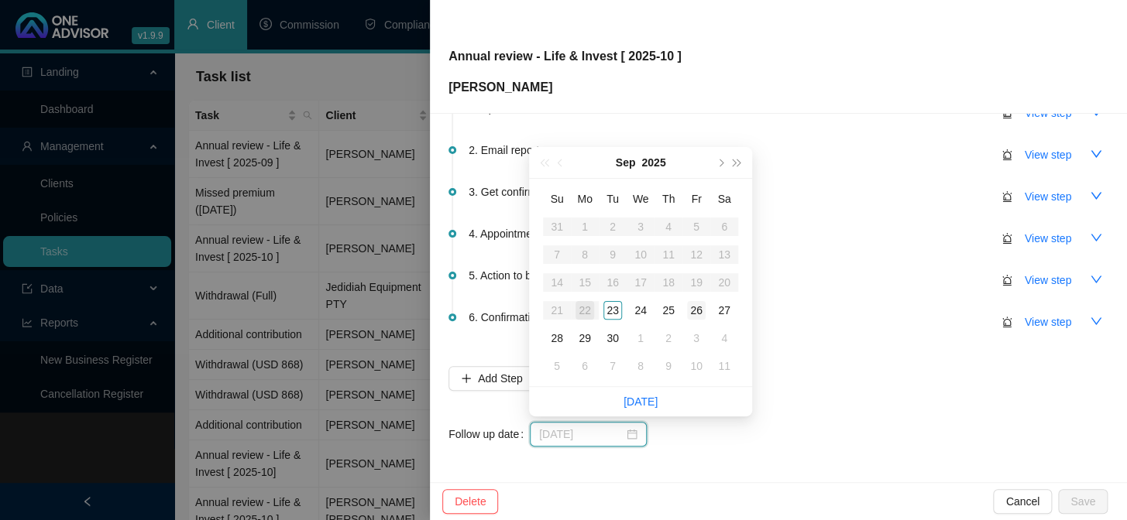
type input "[DATE]"
click at [692, 308] on div "26" at bounding box center [696, 310] width 19 height 19
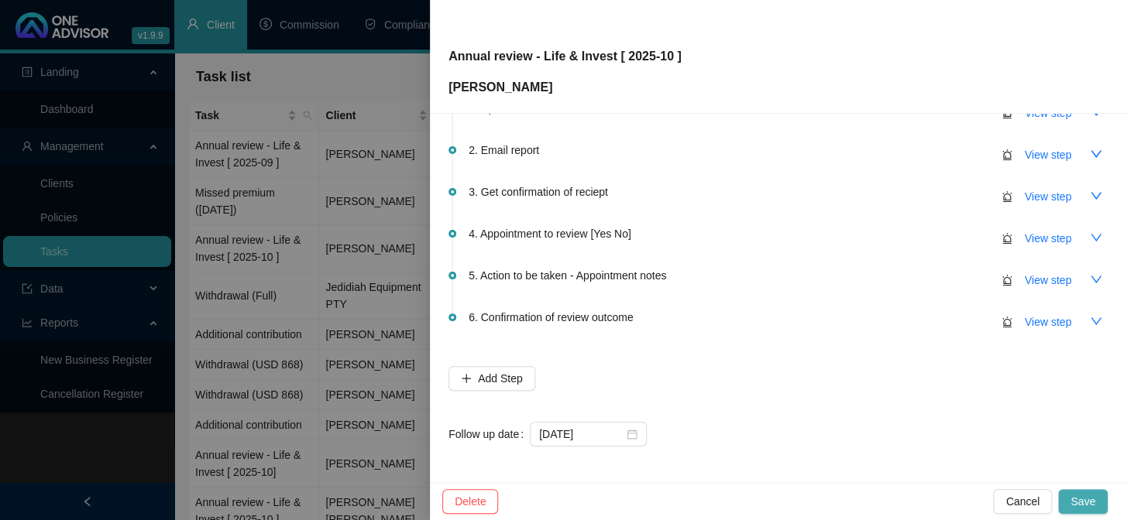
click at [1086, 498] on span "Save" at bounding box center [1082, 501] width 25 height 17
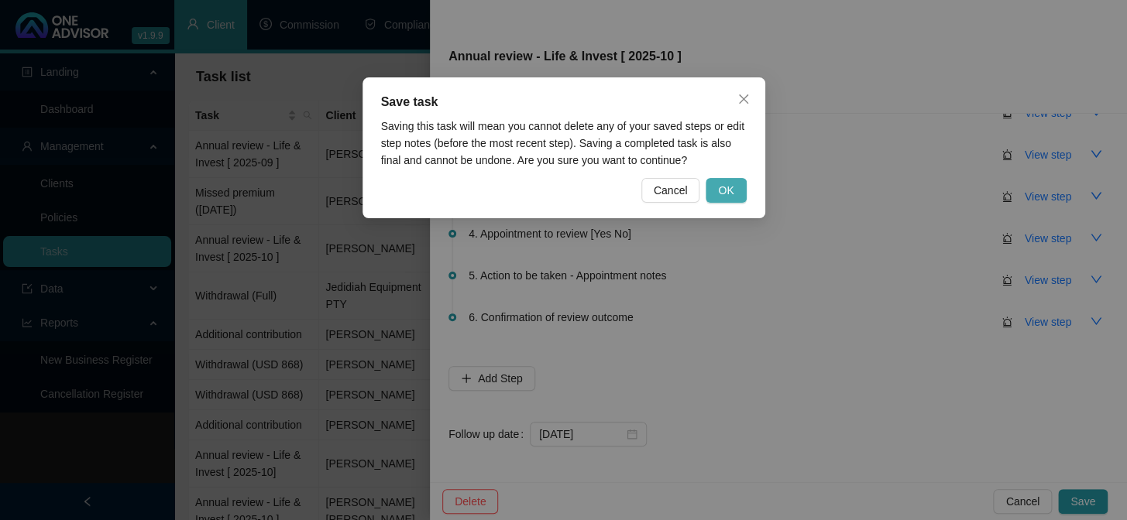
click at [728, 180] on button "OK" at bounding box center [725, 190] width 40 height 25
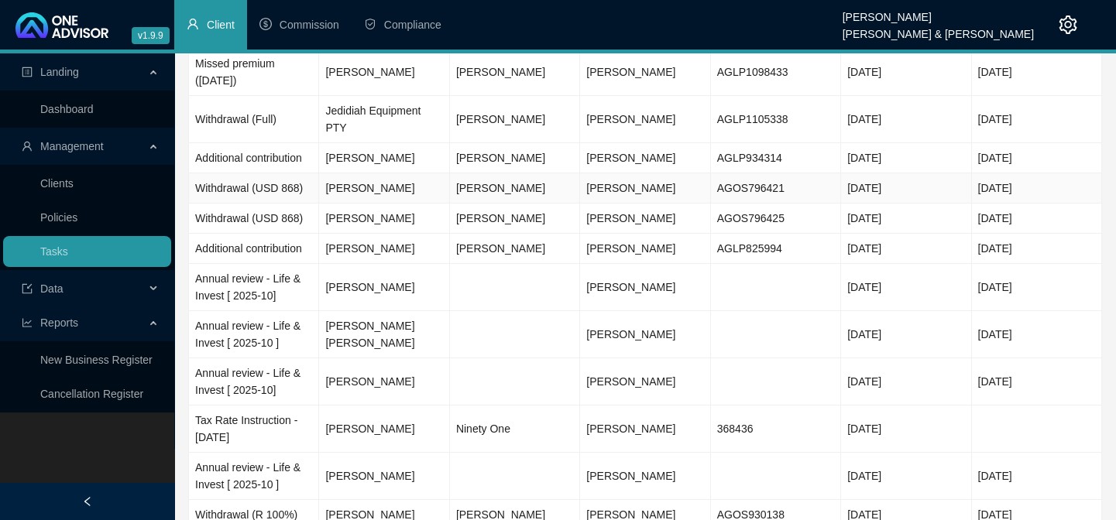
scroll to position [211, 0]
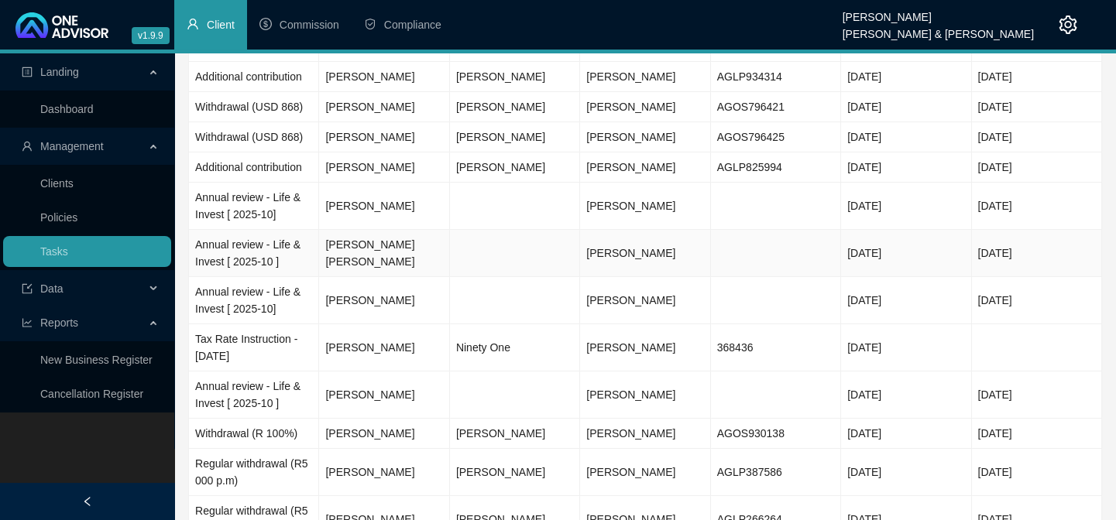
click at [259, 232] on td "Annual review - Life & Invest [ 2025-10 ]" at bounding box center [254, 253] width 130 height 47
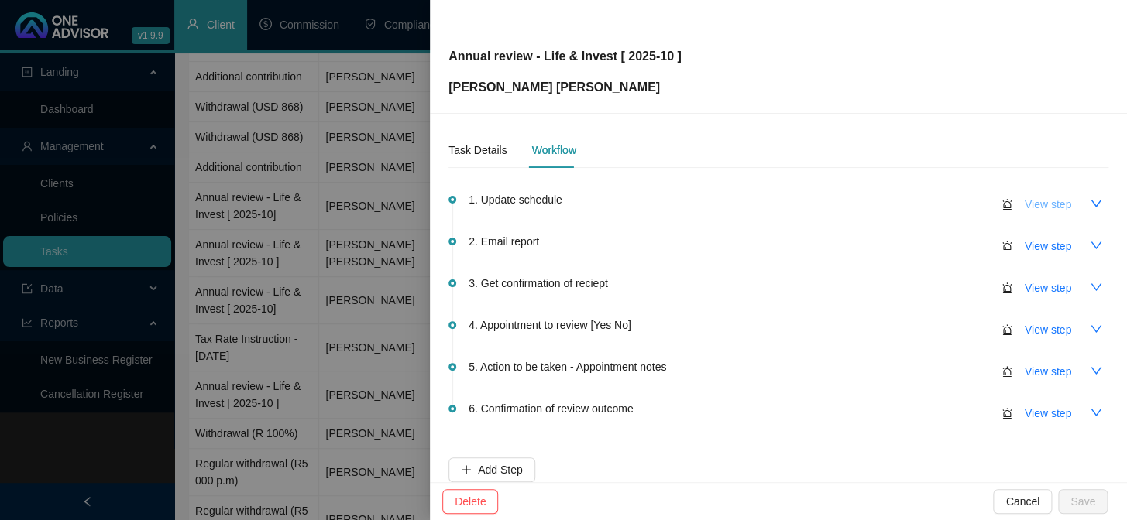
click at [1040, 210] on span "View step" at bounding box center [1047, 204] width 46 height 17
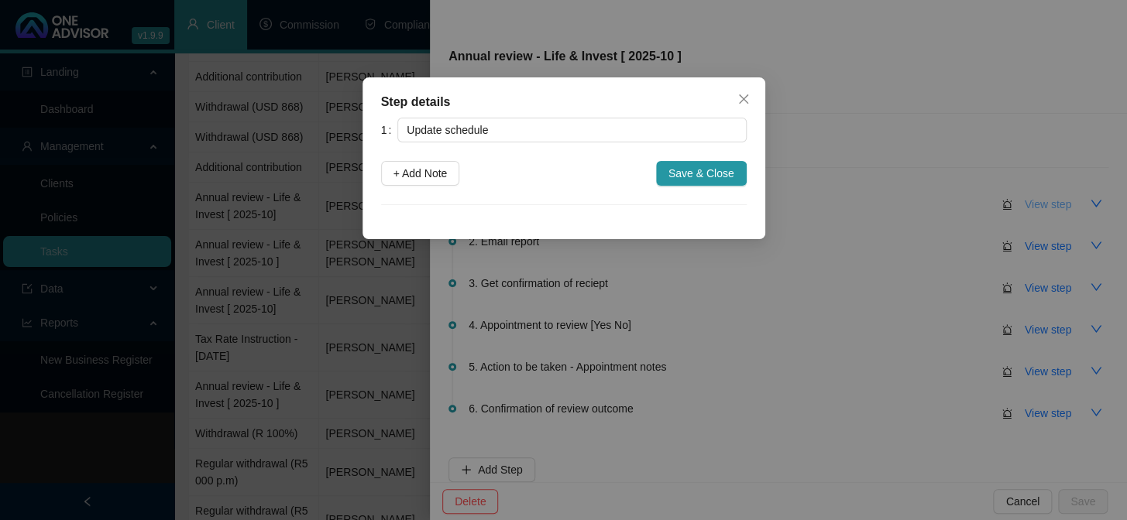
click at [1040, 210] on div "Step details 1 Update schedule + Add Note Save & Close Cancel OK" at bounding box center [563, 260] width 1127 height 520
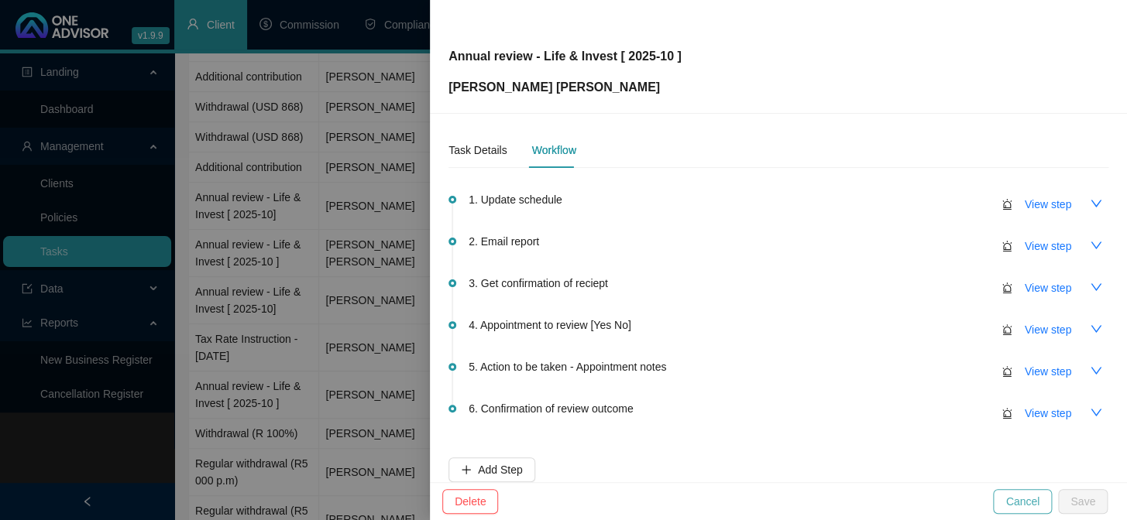
click at [1024, 502] on span "Cancel" at bounding box center [1022, 501] width 34 height 17
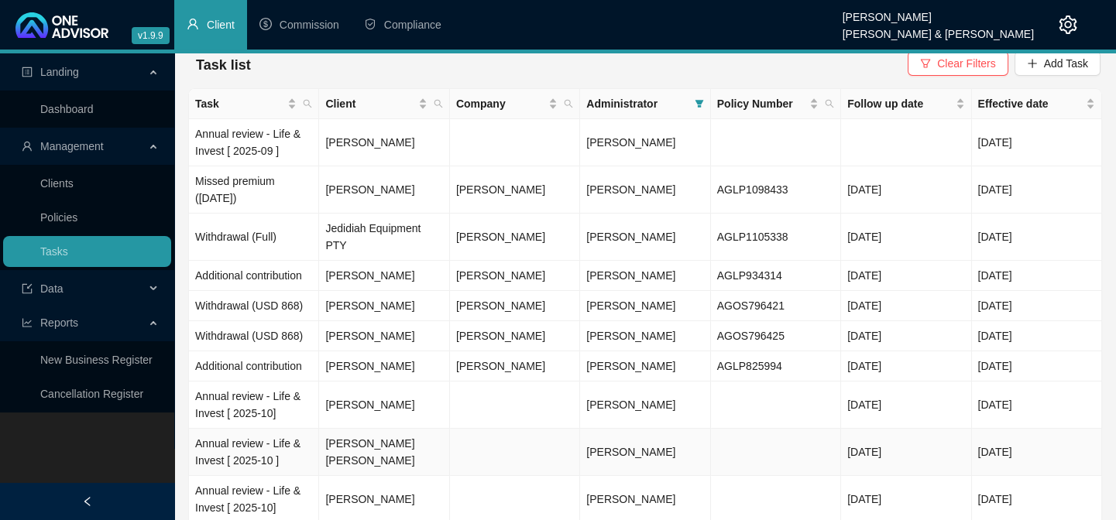
scroll to position [0, 0]
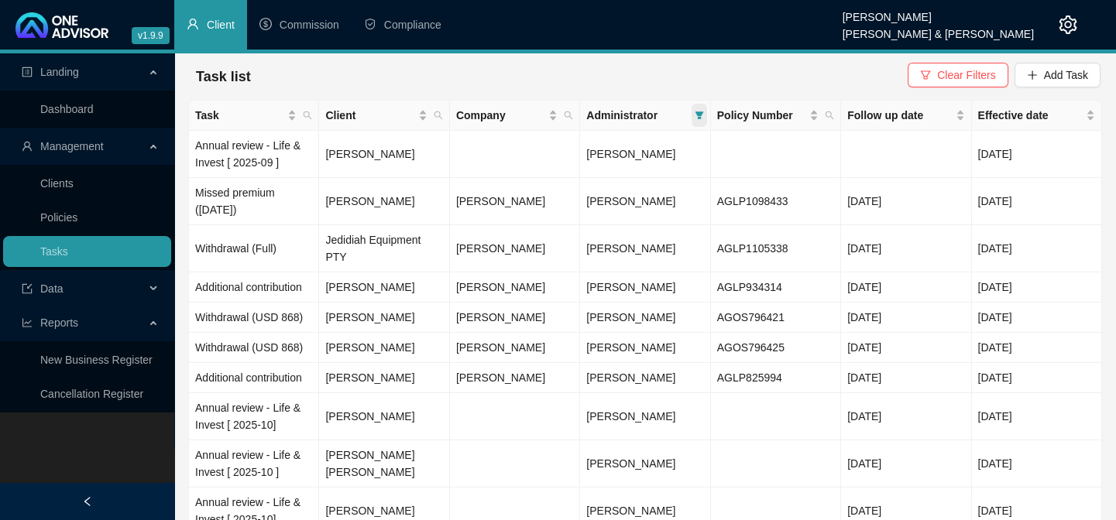
click at [698, 111] on icon "filter" at bounding box center [699, 115] width 9 height 8
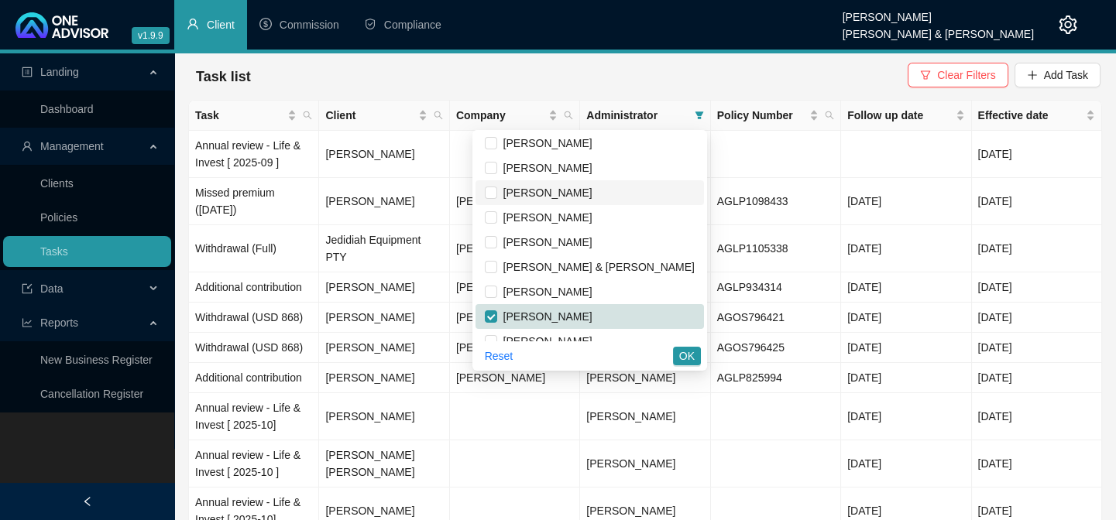
scroll to position [117, 0]
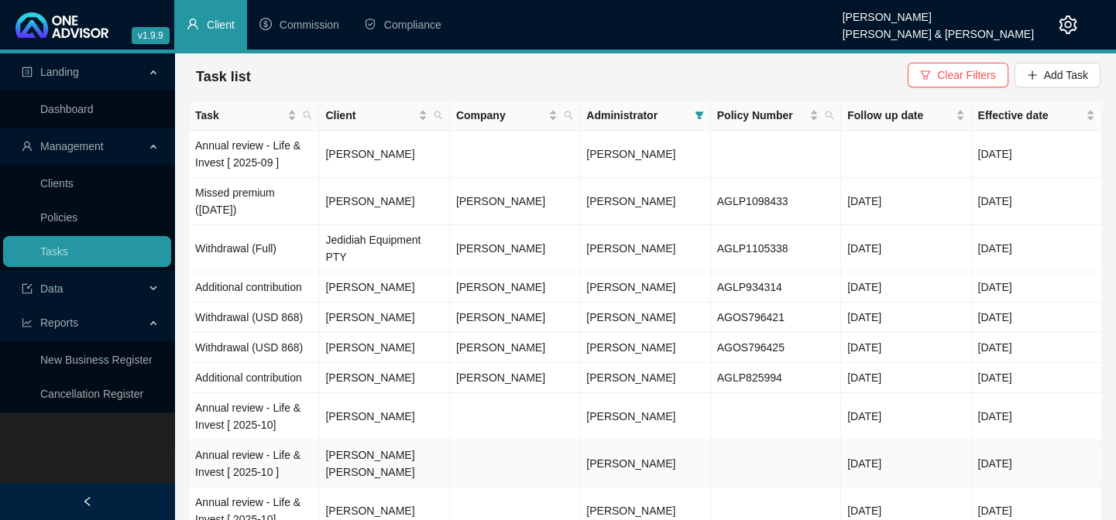
click at [483, 444] on td at bounding box center [515, 464] width 130 height 47
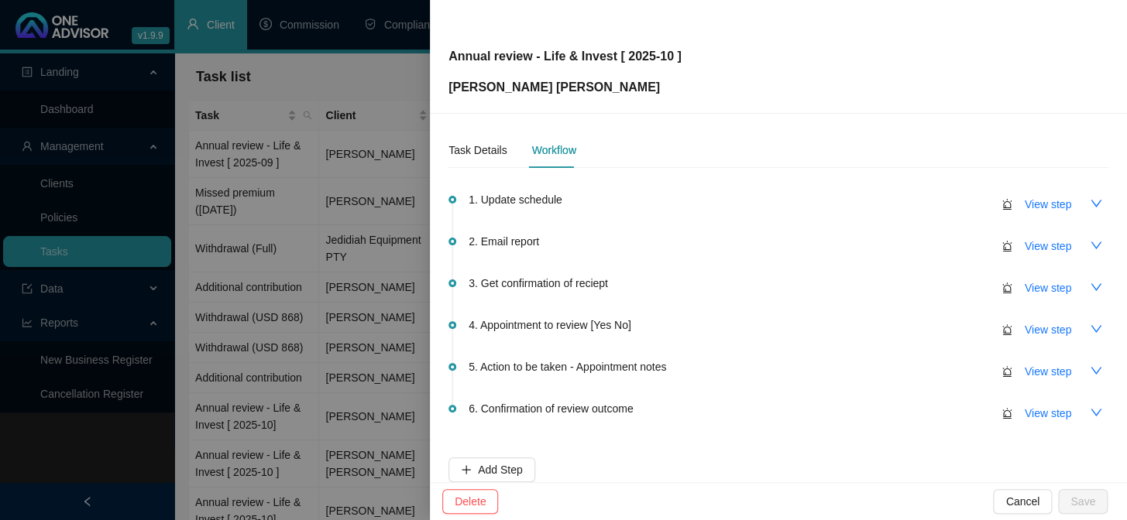
click at [374, 372] on div at bounding box center [563, 260] width 1127 height 520
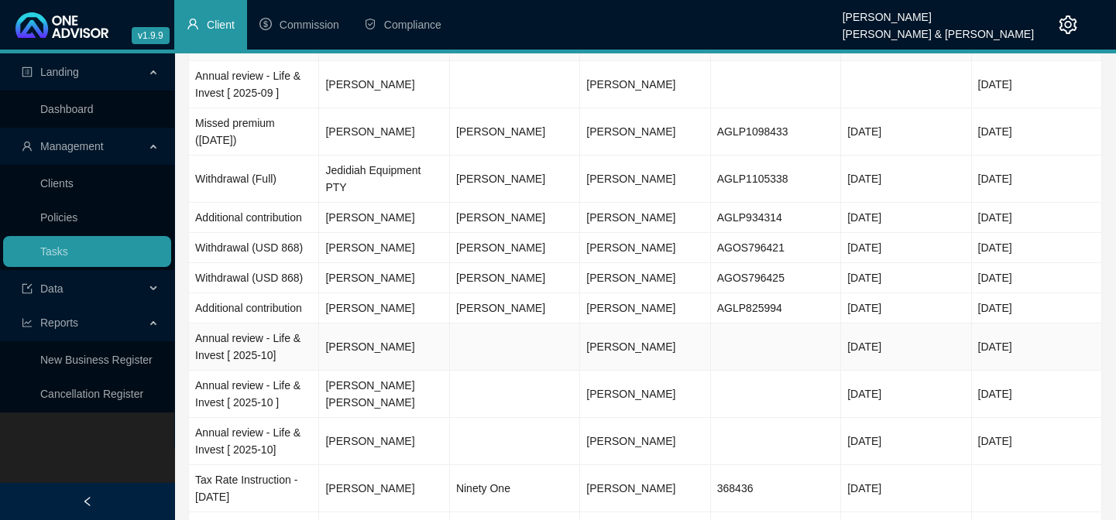
scroll to position [0, 0]
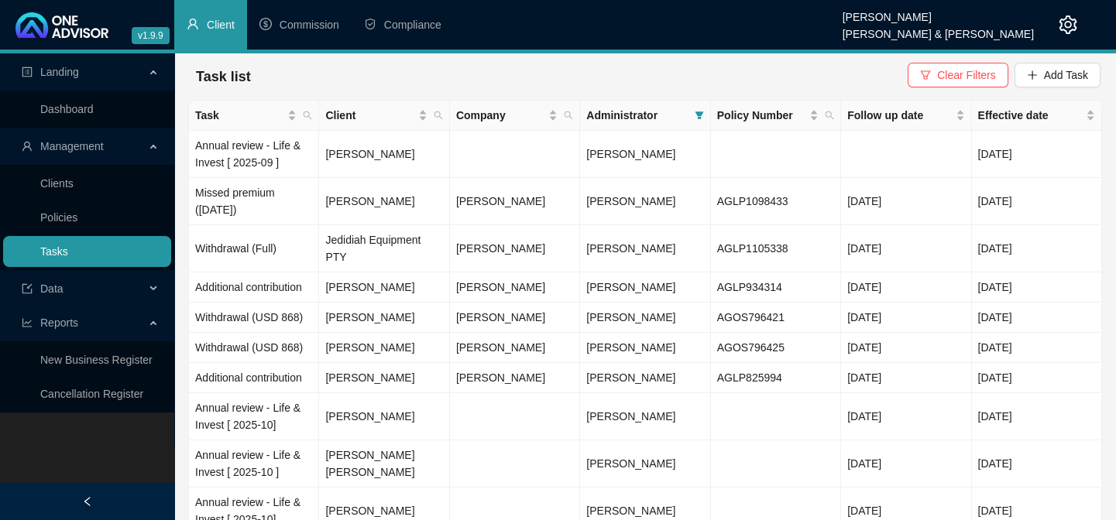
click at [68, 247] on link "Tasks" at bounding box center [54, 251] width 28 height 12
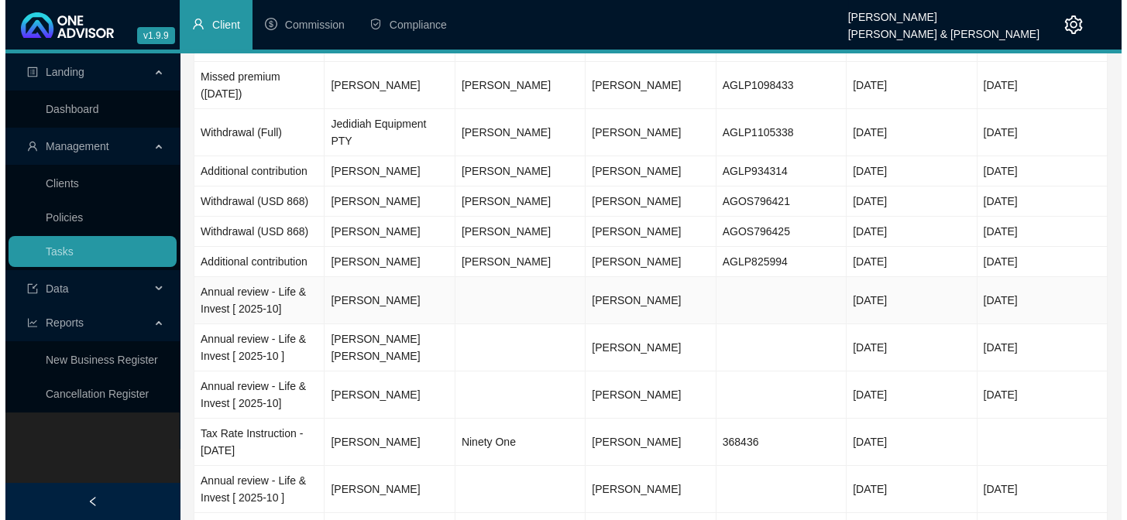
scroll to position [140, 0]
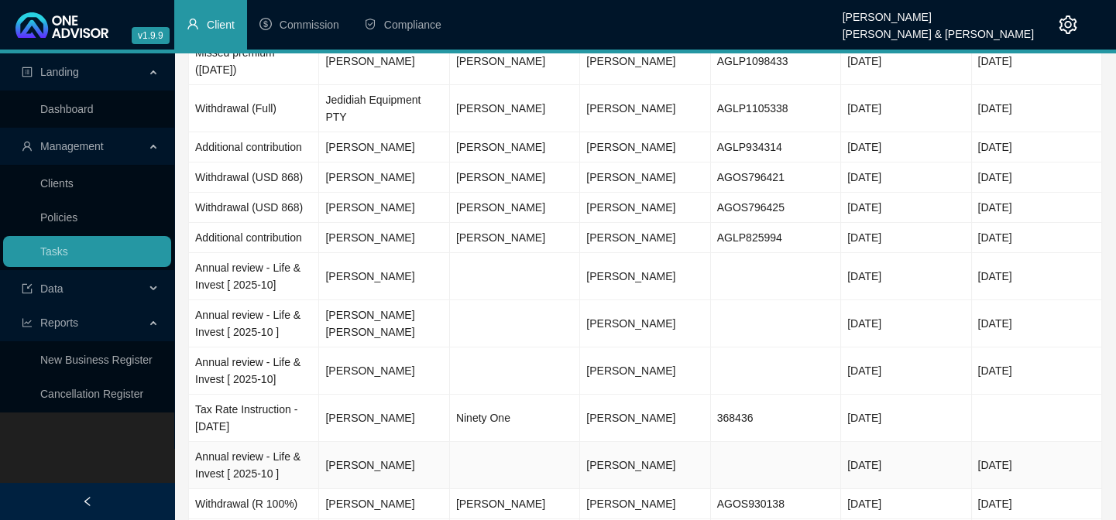
click at [237, 451] on td "Annual review - Life & Invest [ 2025-10 ]" at bounding box center [254, 465] width 130 height 47
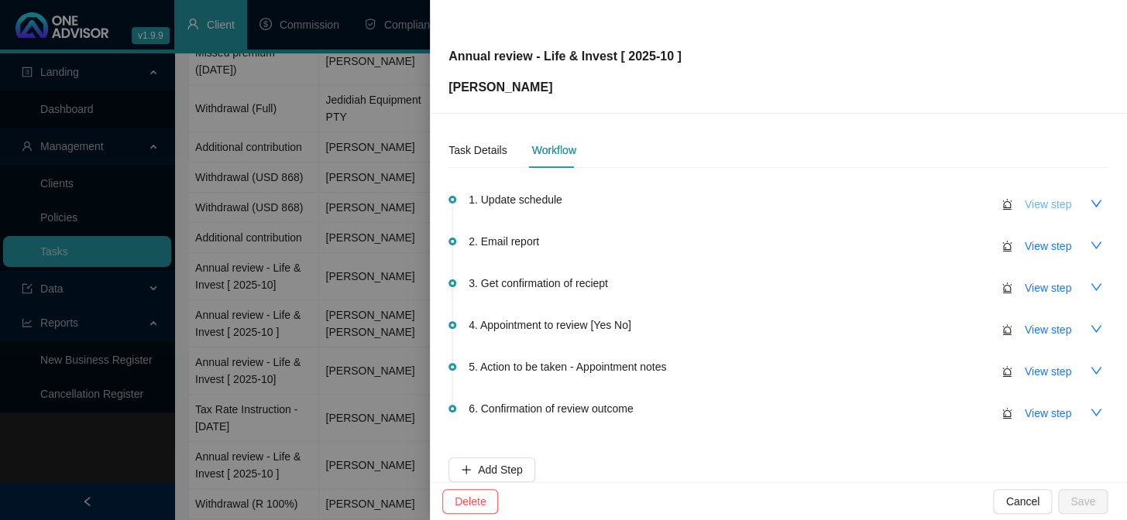
click at [1025, 204] on span "View step" at bounding box center [1047, 204] width 46 height 17
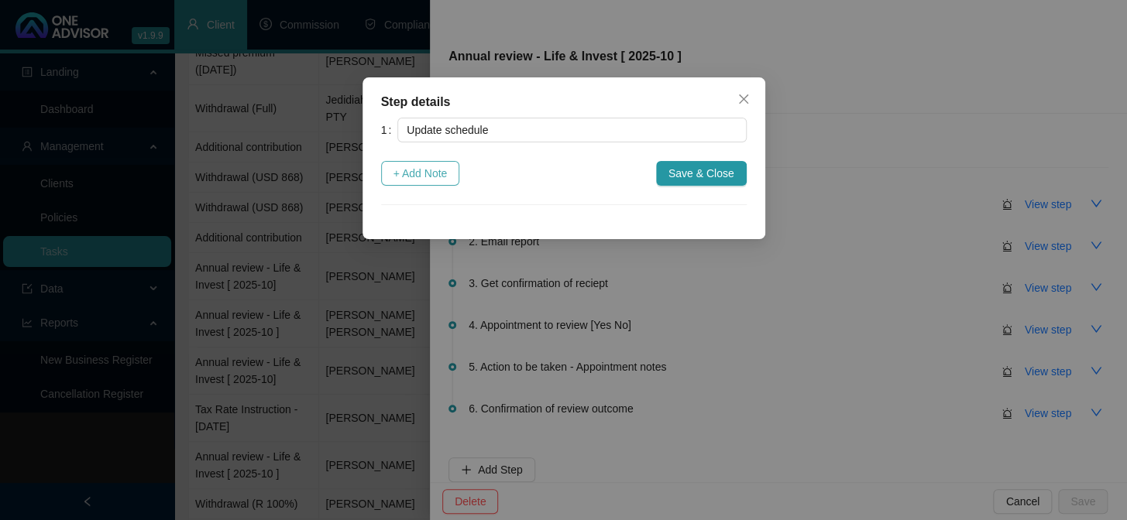
click at [428, 170] on span "+ Add Note" at bounding box center [420, 173] width 54 height 17
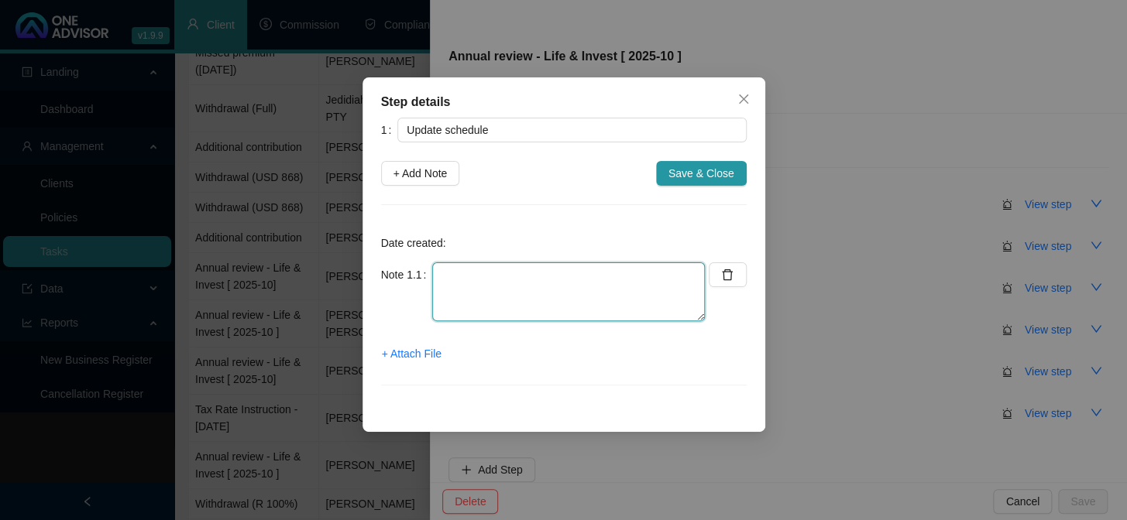
click at [452, 277] on textarea at bounding box center [568, 291] width 273 height 59
type textarea "Invest Updated"
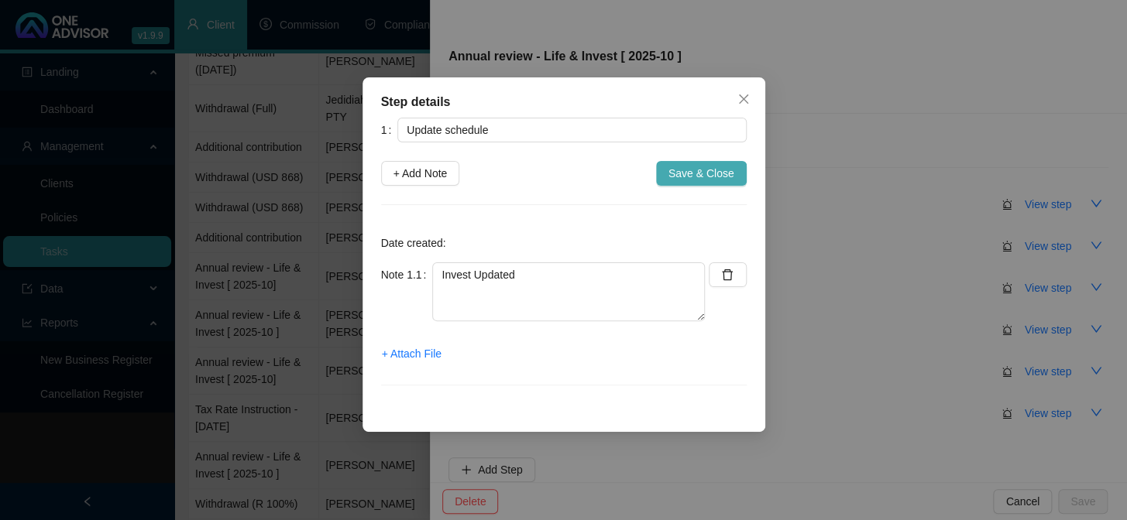
click at [725, 180] on span "Save & Close" at bounding box center [701, 173] width 66 height 17
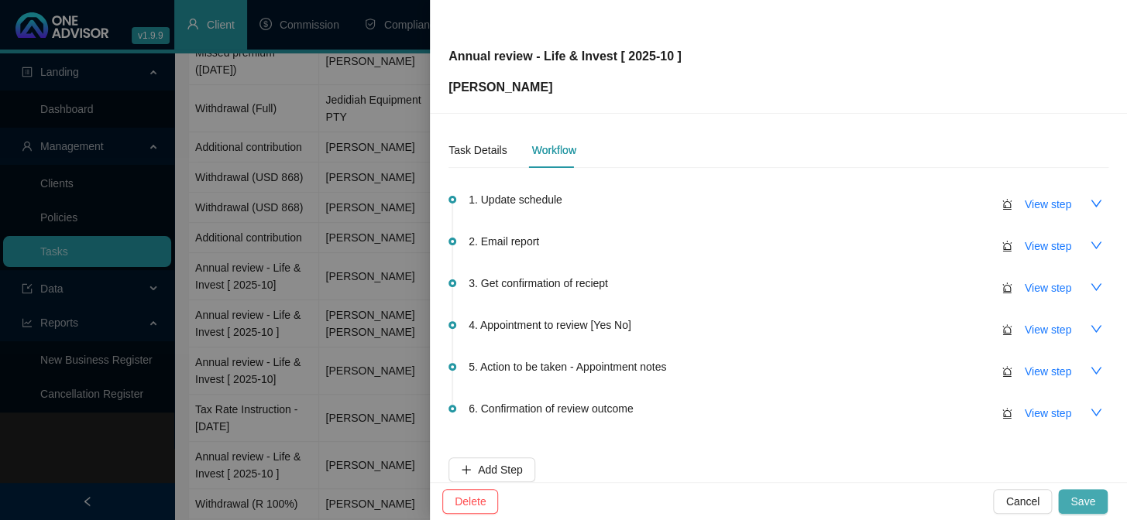
click at [1089, 503] on span "Save" at bounding box center [1082, 501] width 25 height 17
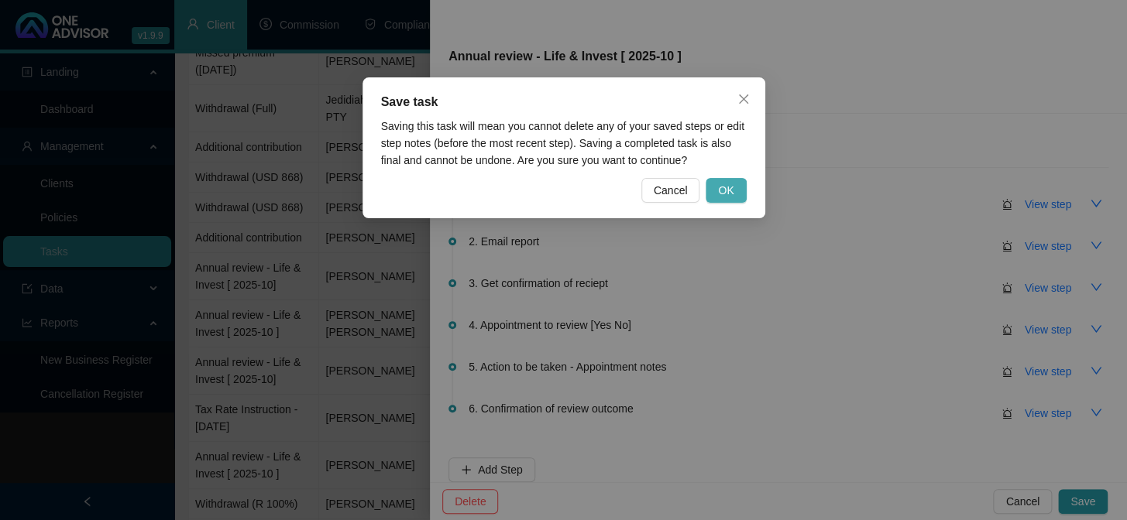
click at [719, 193] on span "OK" at bounding box center [725, 190] width 15 height 17
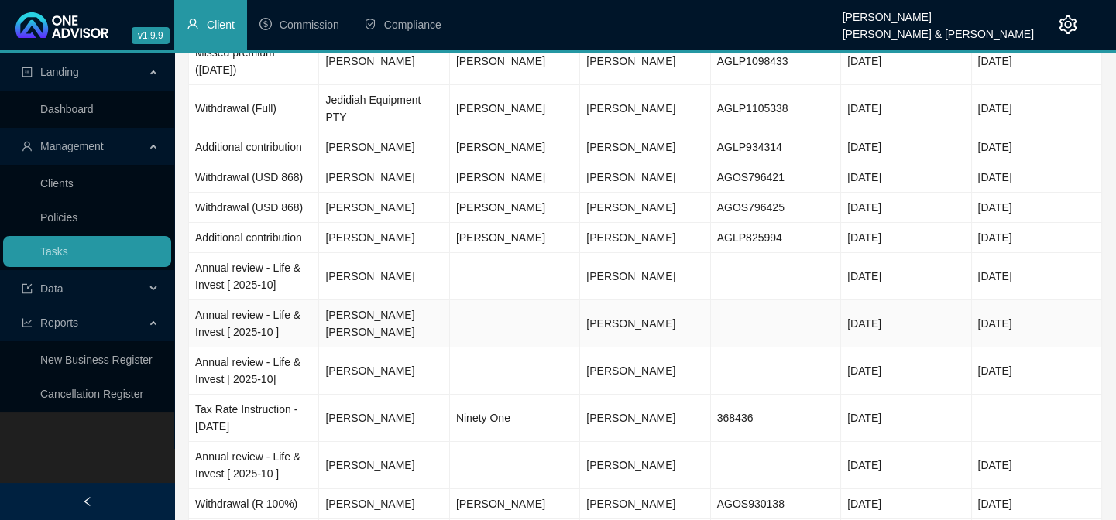
click at [240, 300] on td "Annual review - Life & Invest [ 2025-10 ]" at bounding box center [254, 323] width 130 height 47
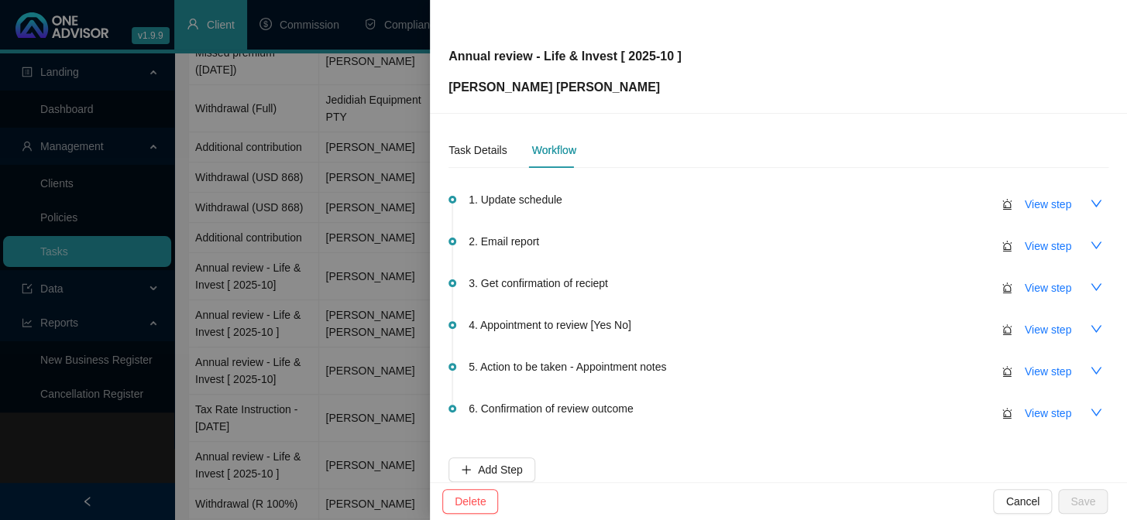
click at [528, 209] on div "1. Update schedule View step" at bounding box center [788, 203] width 640 height 26
click at [528, 200] on span "1. Update schedule" at bounding box center [515, 199] width 94 height 17
click at [1036, 205] on span "View step" at bounding box center [1047, 204] width 46 height 17
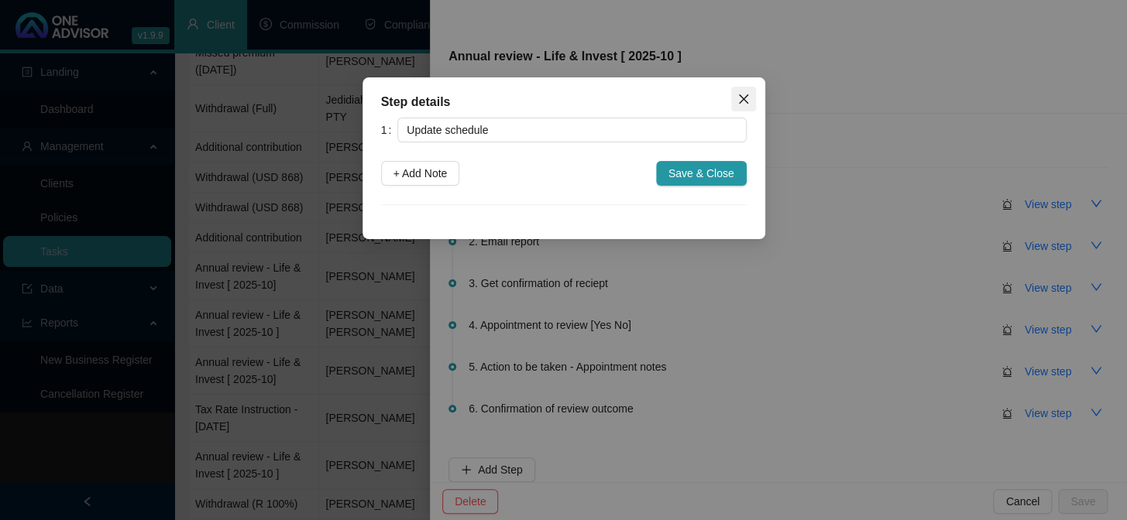
click at [747, 93] on icon "close" at bounding box center [743, 99] width 12 height 12
